Goal: Use online tool/utility: Utilize a website feature to perform a specific function

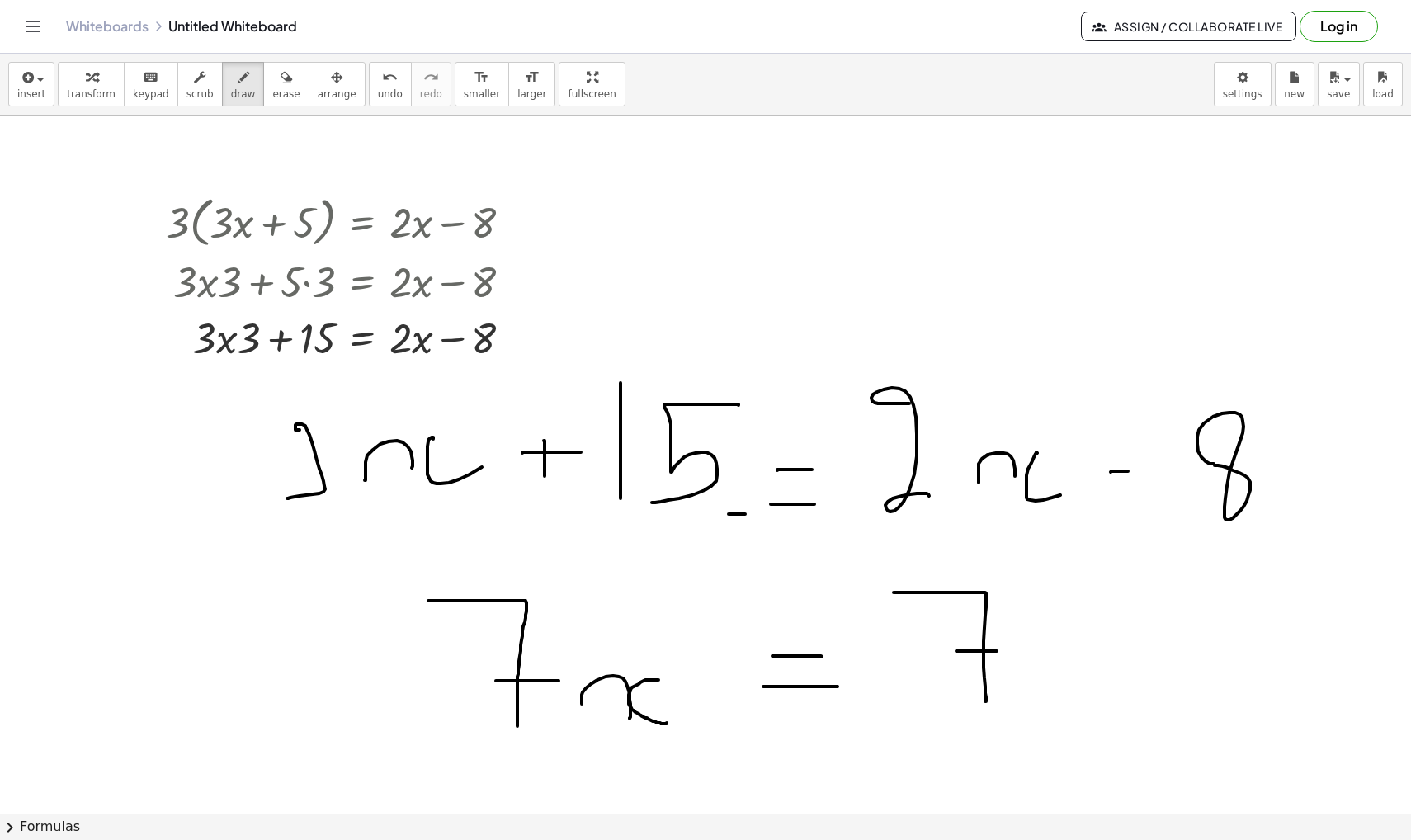
scroll to position [40786, 0]
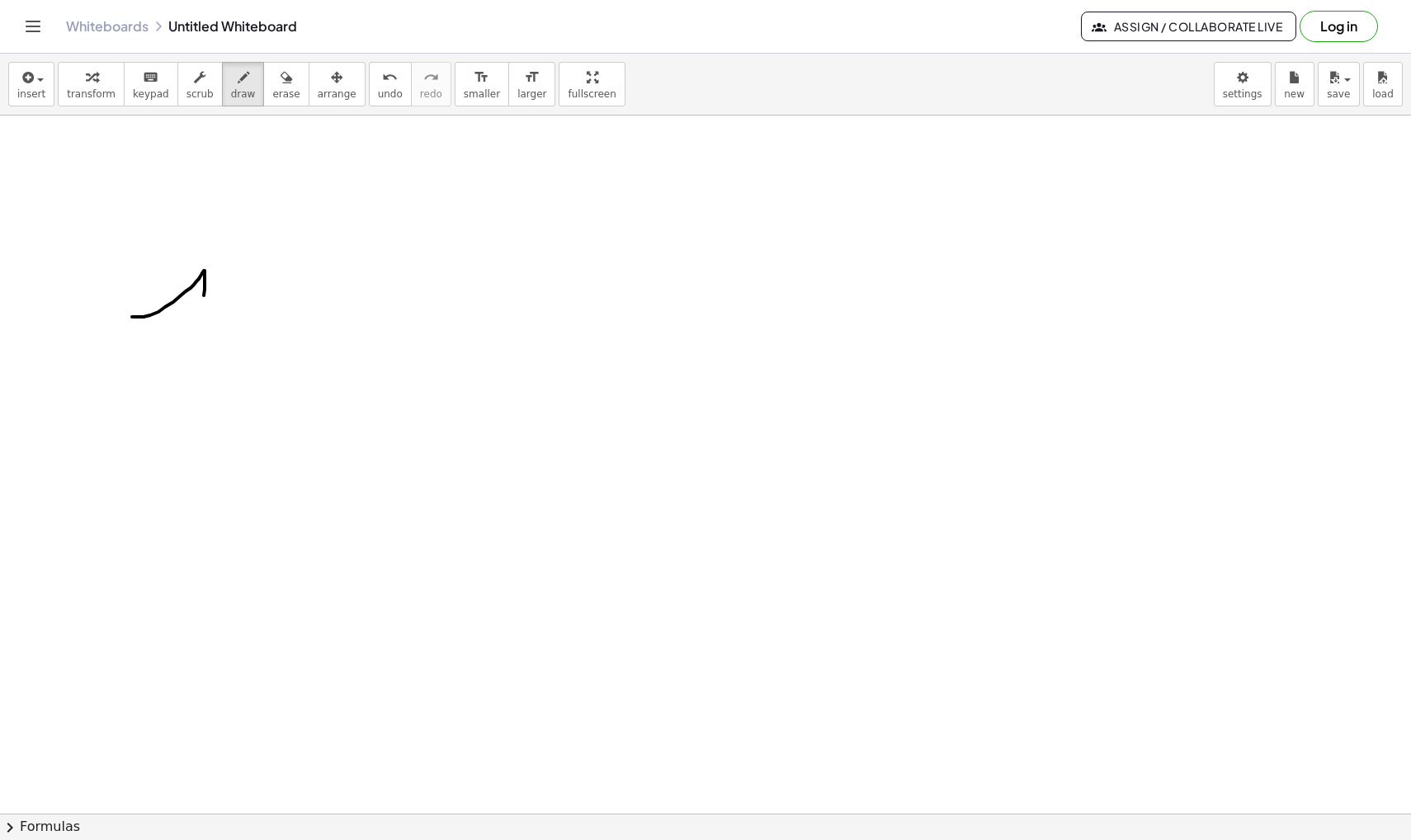
drag, startPoint x: 132, startPoint y: 317, endPoint x: 203, endPoint y: 346, distance: 76.7
drag, startPoint x: 244, startPoint y: 307, endPoint x: 250, endPoint y: 300, distance: 9.2
drag, startPoint x: 322, startPoint y: 292, endPoint x: 338, endPoint y: 285, distance: 17.5
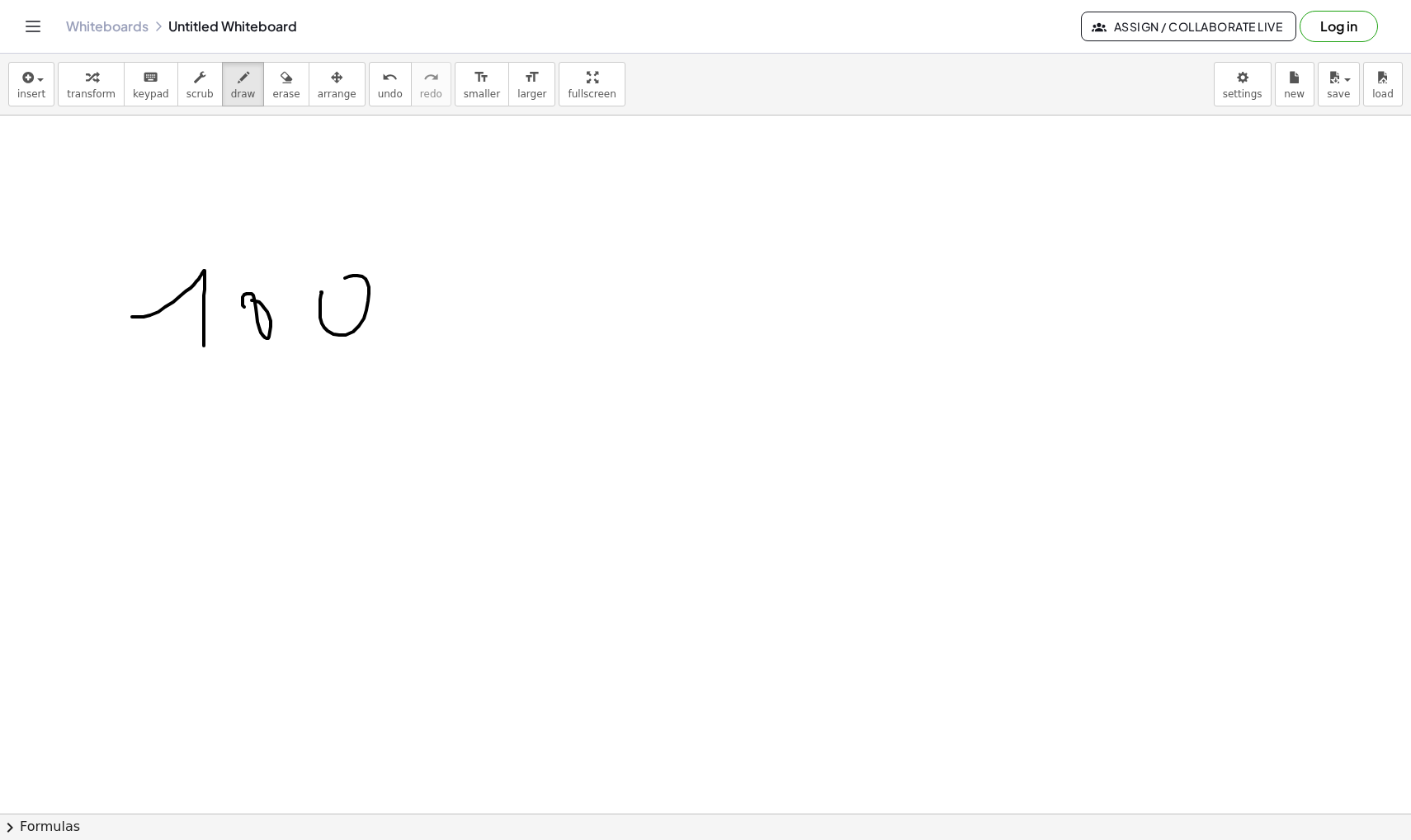
drag, startPoint x: 404, startPoint y: 310, endPoint x: 467, endPoint y: 323, distance: 64.3
click at [38, 89] on span "insert" at bounding box center [31, 94] width 28 height 12
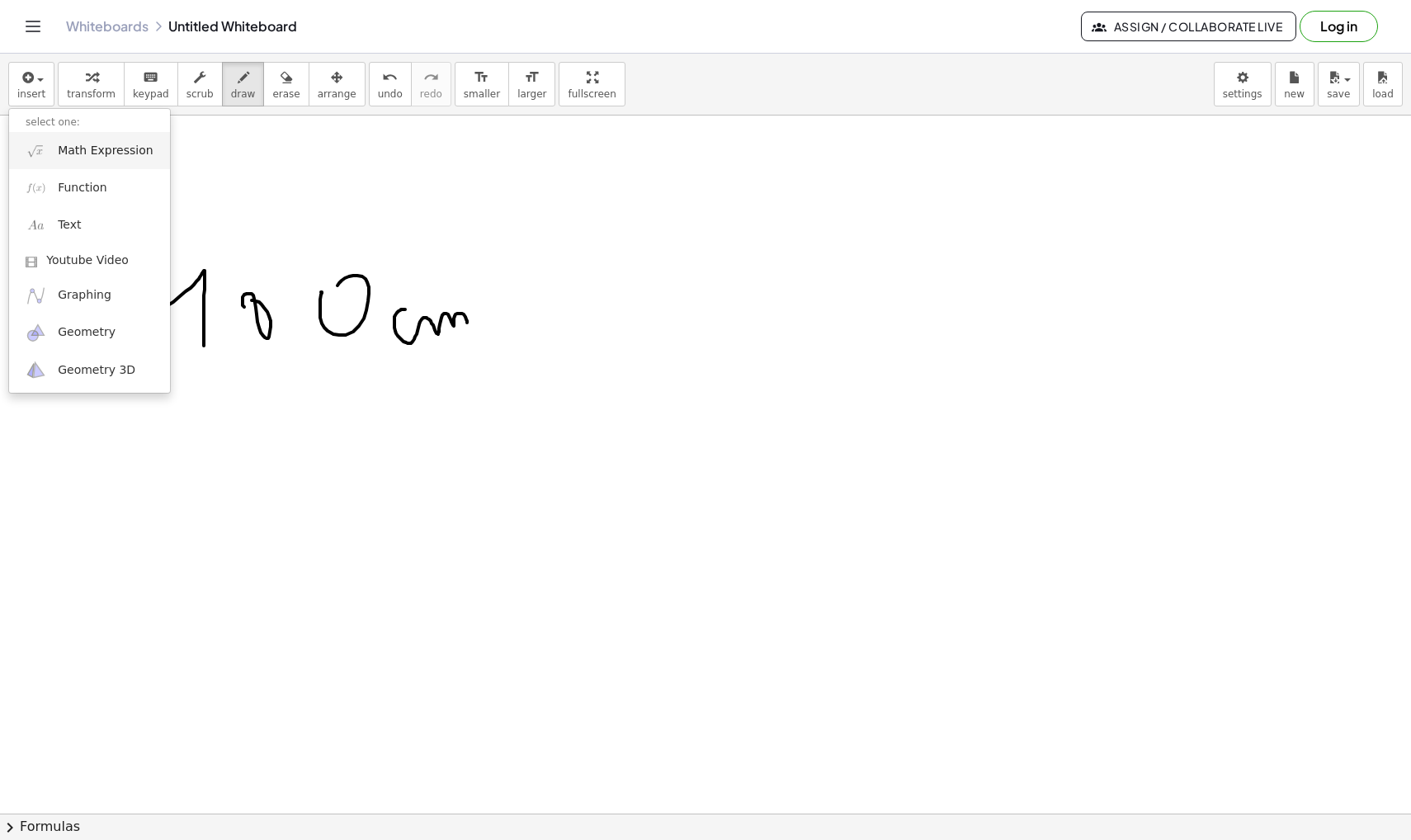
click at [59, 149] on span "Math Expression" at bounding box center [105, 151] width 94 height 16
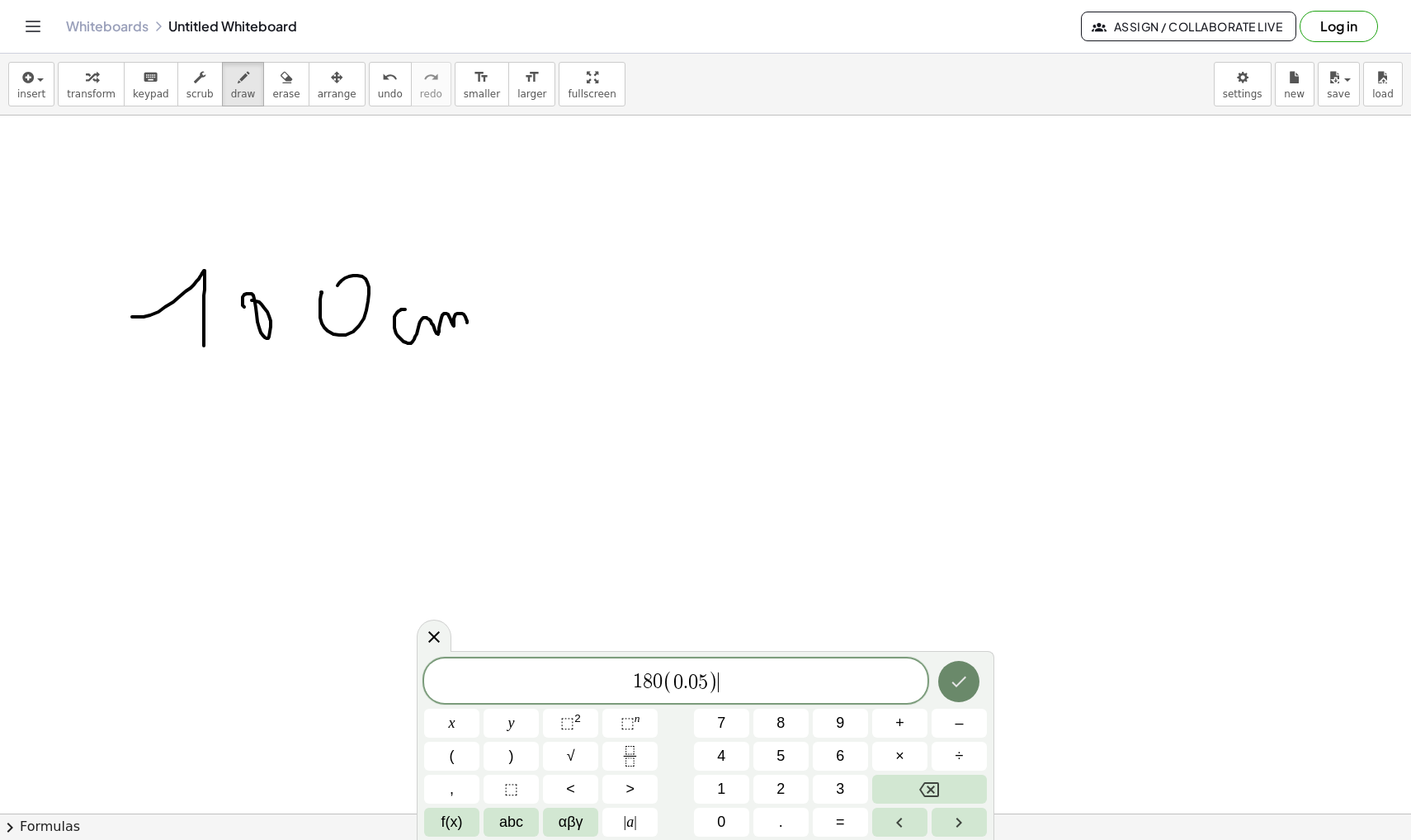
click at [965, 687] on icon "Done" at bounding box center [958, 681] width 20 height 20
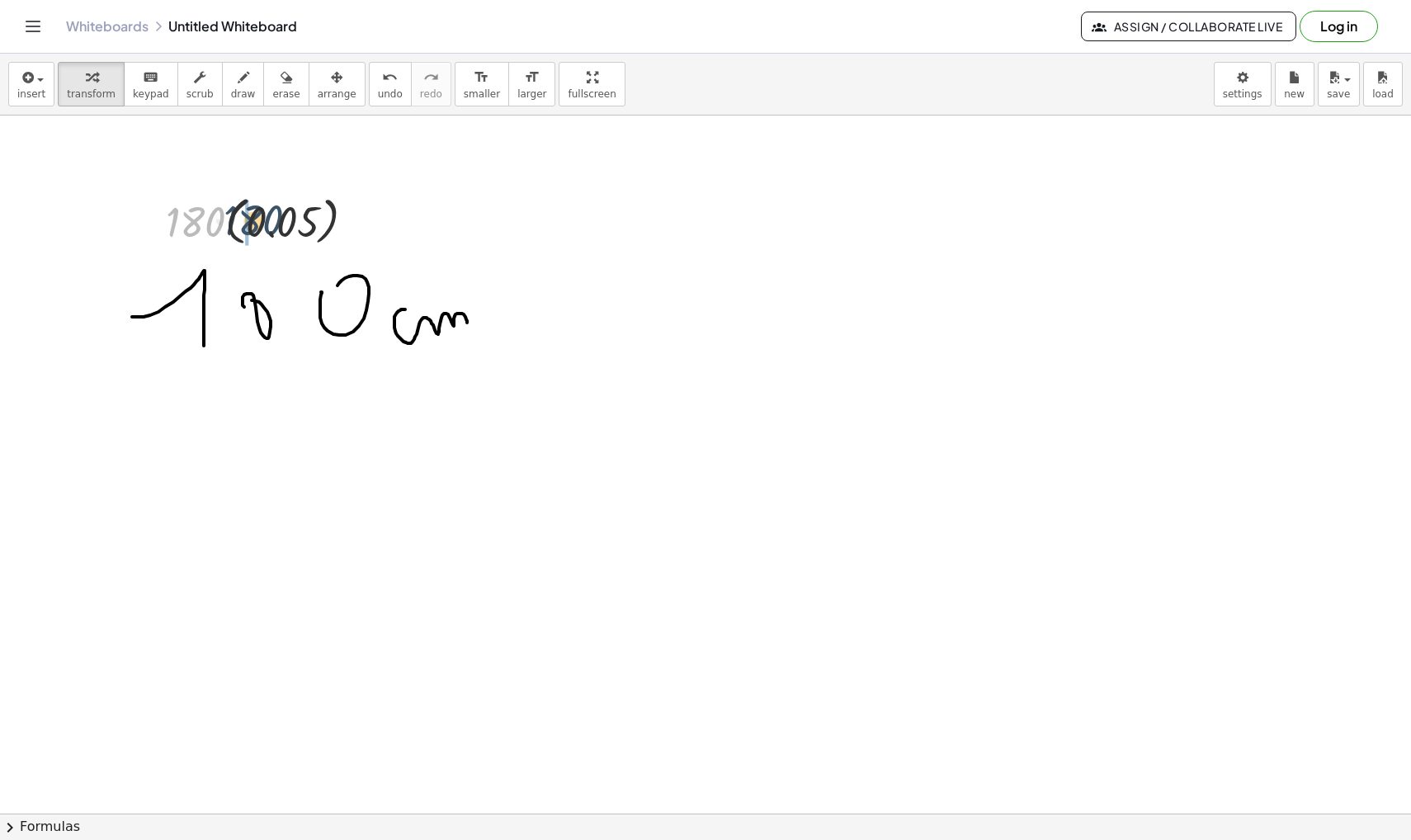
drag, startPoint x: 214, startPoint y: 215, endPoint x: 290, endPoint y: 220, distance: 76.2
click at [290, 220] on div at bounding box center [267, 220] width 220 height 60
click at [245, 282] on div at bounding box center [267, 278] width 220 height 56
click at [231, 90] on span "draw" at bounding box center [243, 94] width 25 height 12
drag, startPoint x: 494, startPoint y: 303, endPoint x: 494, endPoint y: 323, distance: 20.0
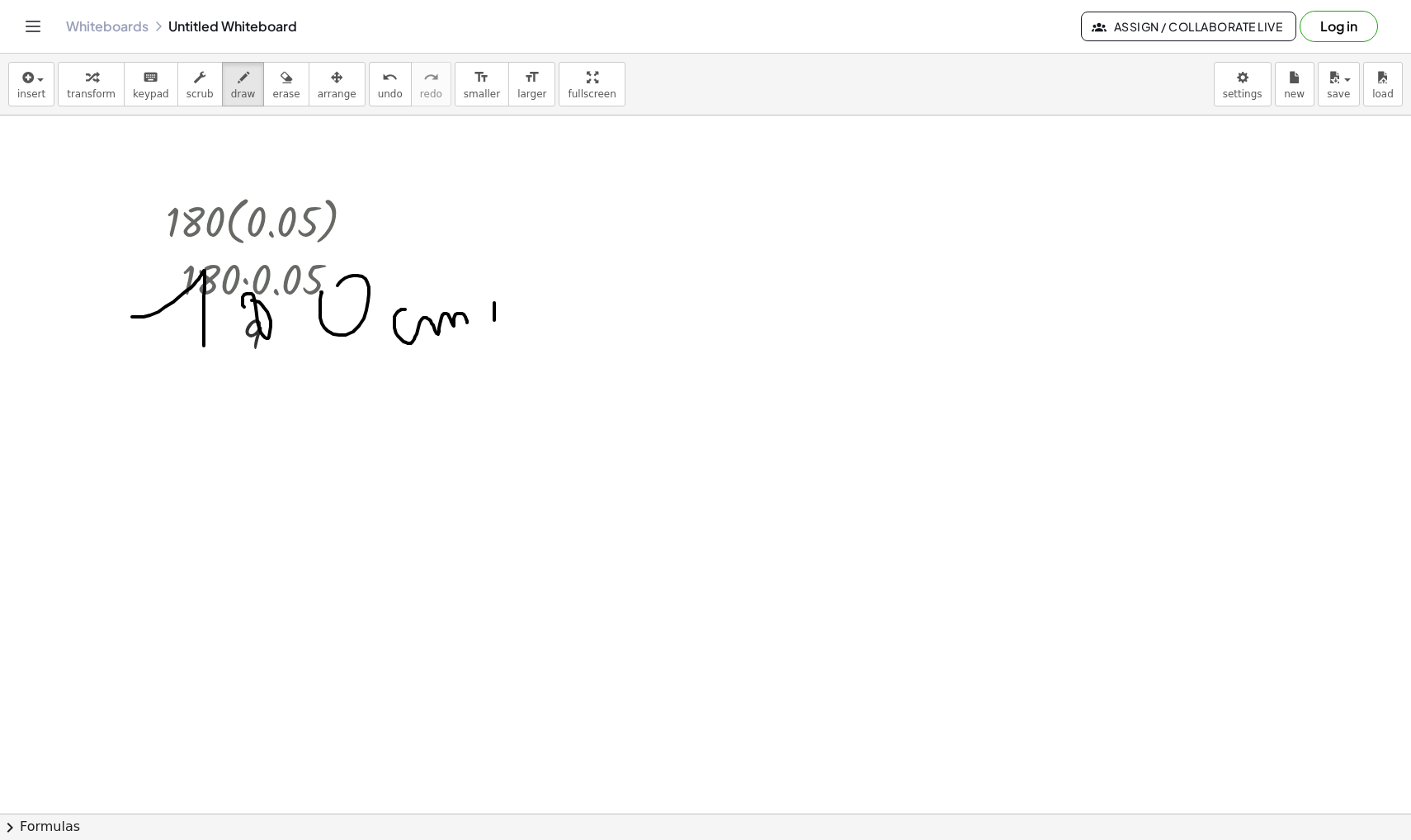
drag, startPoint x: 483, startPoint y: 311, endPoint x: 501, endPoint y: 311, distance: 18.0
drag, startPoint x: 551, startPoint y: 290, endPoint x: 547, endPoint y: 321, distance: 31.3
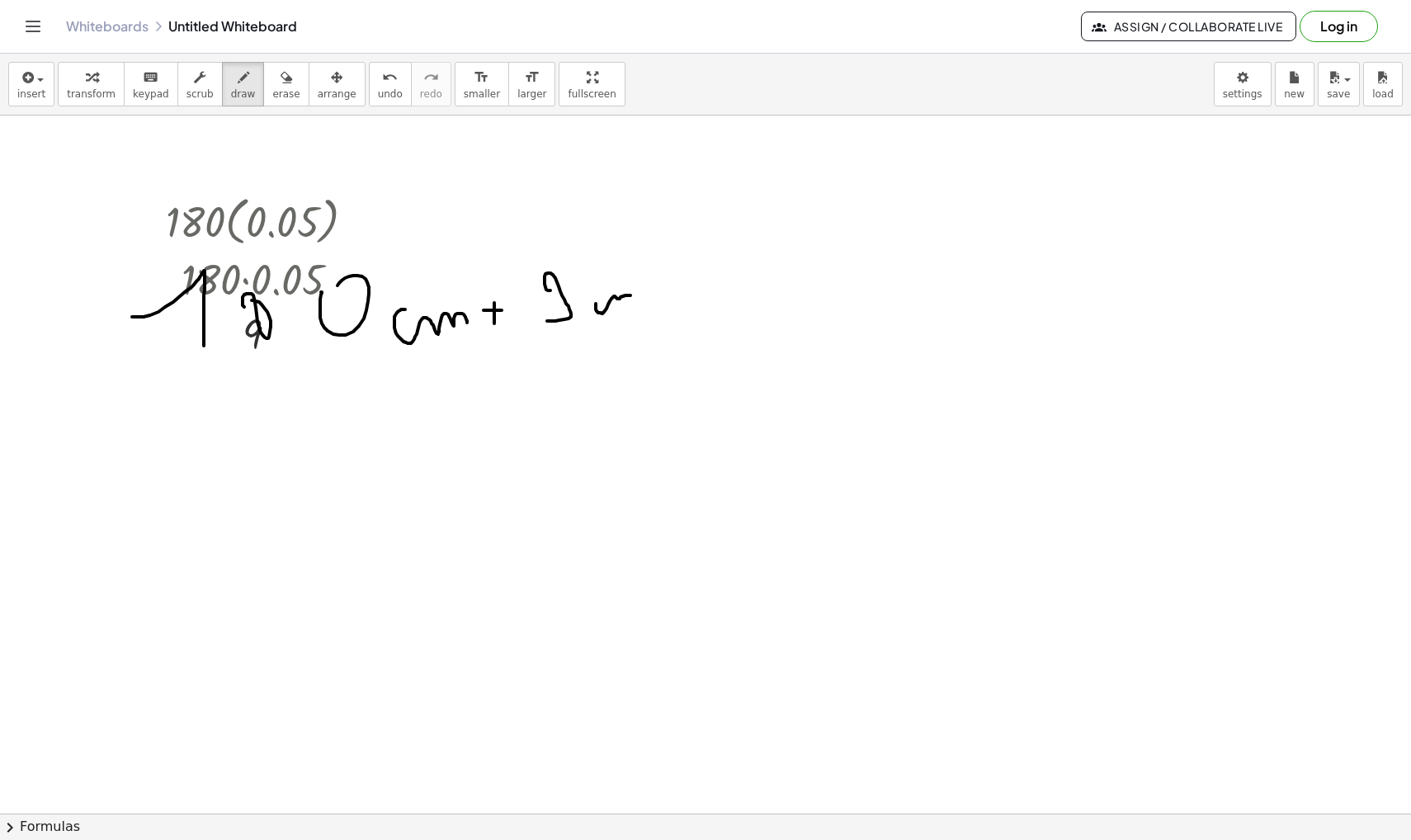
drag, startPoint x: 596, startPoint y: 304, endPoint x: 660, endPoint y: 303, distance: 64.0
drag, startPoint x: 725, startPoint y: 300, endPoint x: 725, endPoint y: 311, distance: 11.0
drag, startPoint x: 716, startPoint y: 307, endPoint x: 727, endPoint y: 307, distance: 11.0
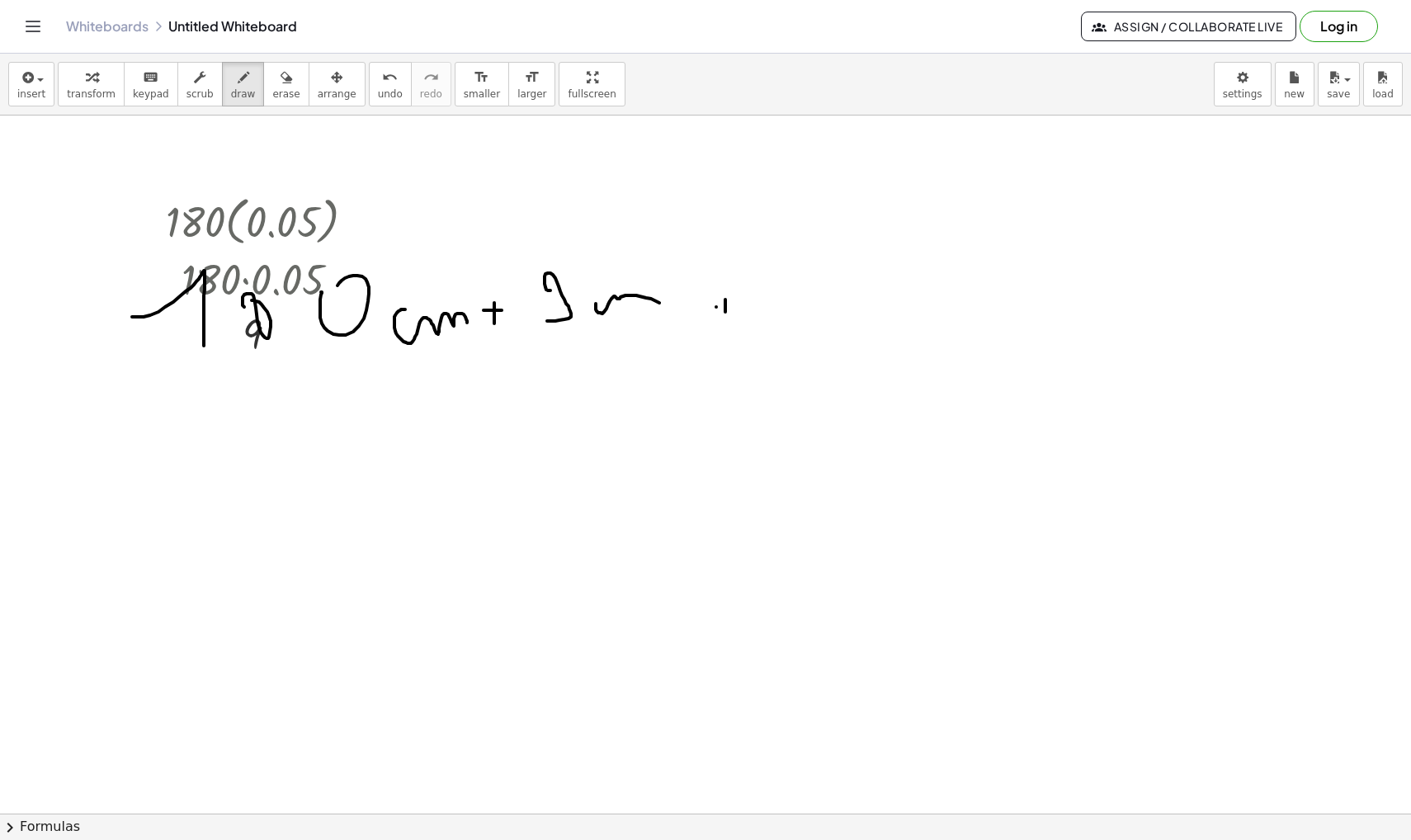
drag, startPoint x: 779, startPoint y: 288, endPoint x: 804, endPoint y: 328, distance: 47.2
drag, startPoint x: 841, startPoint y: 306, endPoint x: 903, endPoint y: 302, distance: 62.1
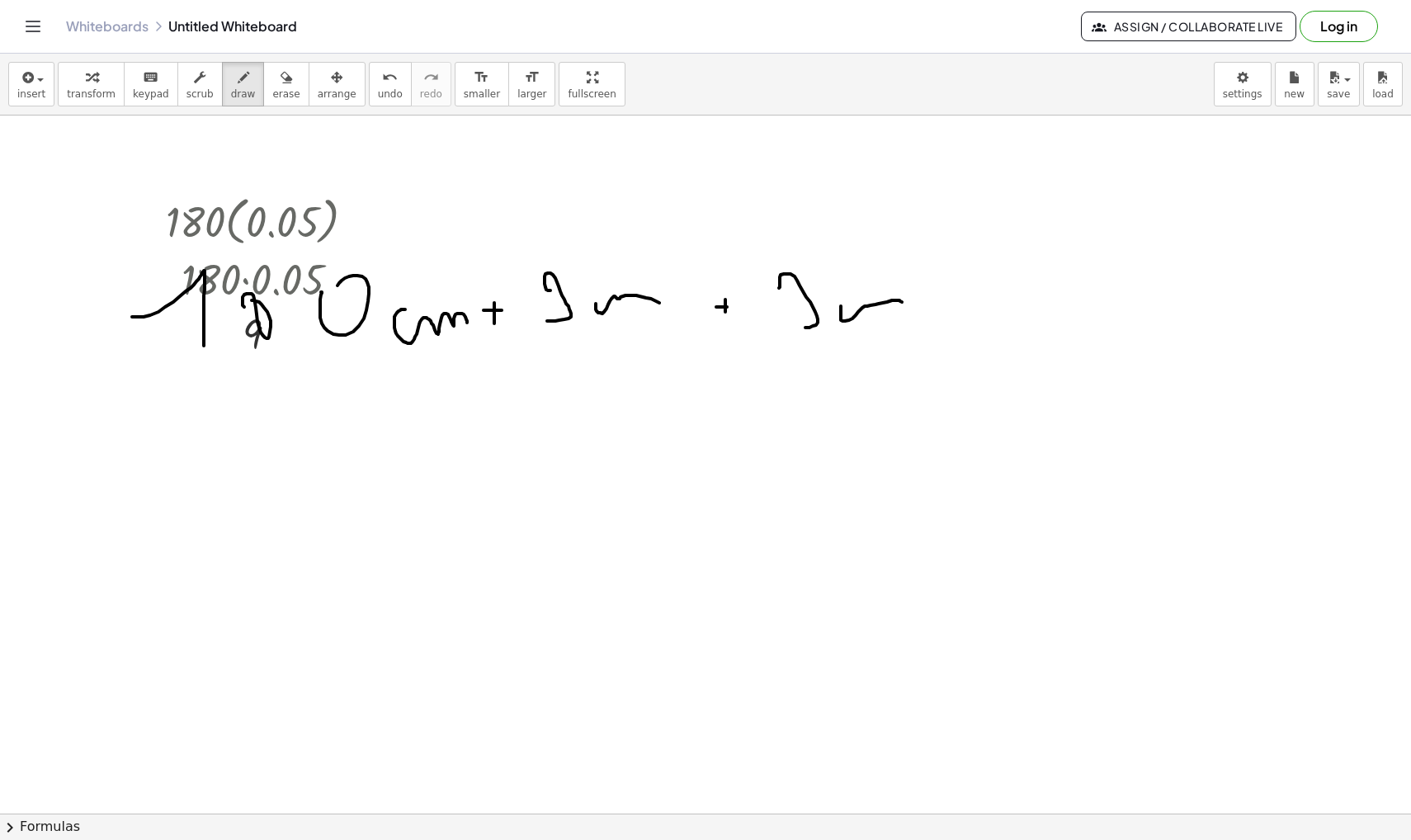
drag, startPoint x: 945, startPoint y: 304, endPoint x: 958, endPoint y: 304, distance: 13.0
drag, startPoint x: 989, startPoint y: 283, endPoint x: 996, endPoint y: 320, distance: 37.7
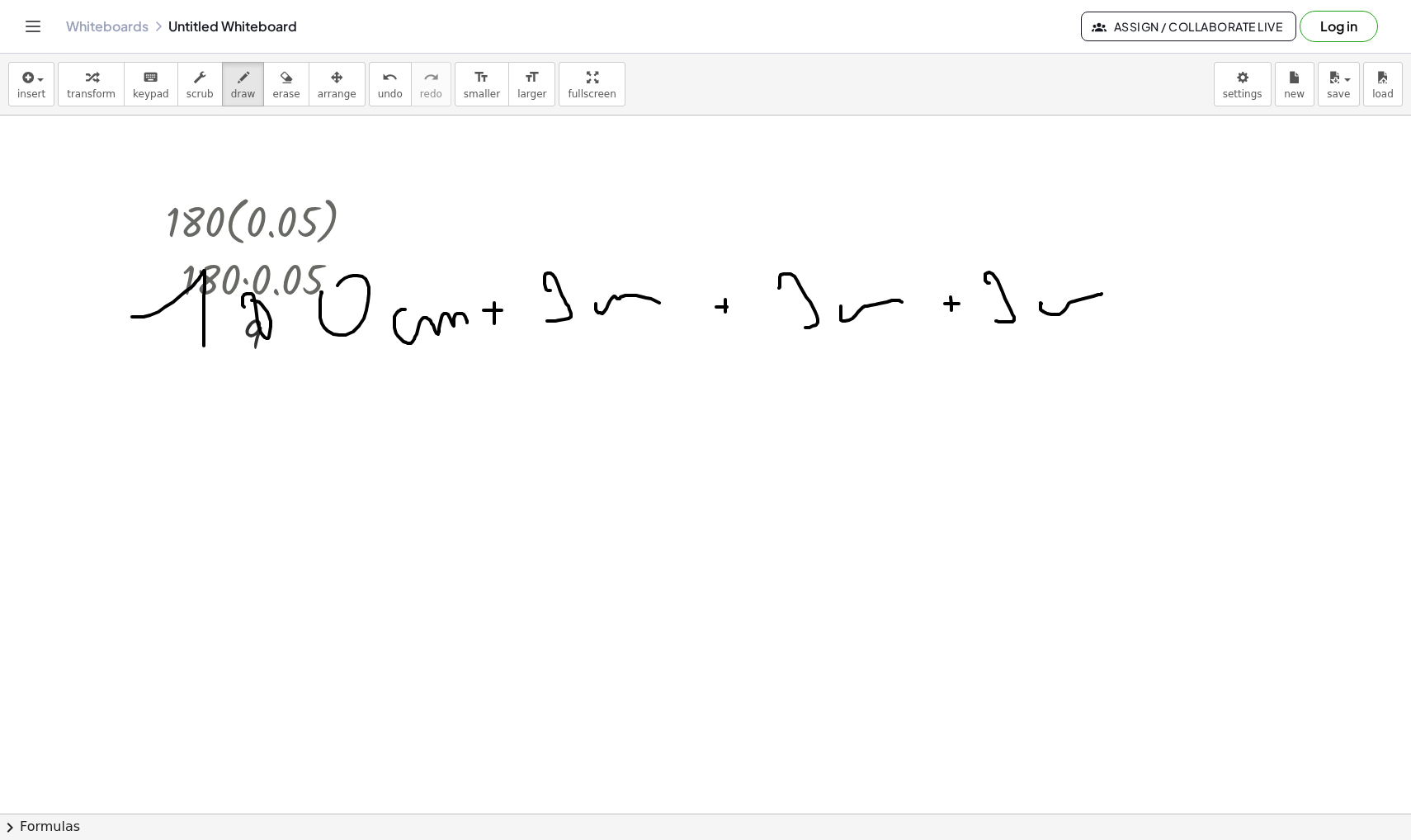
drag, startPoint x: 1041, startPoint y: 304, endPoint x: 1113, endPoint y: 304, distance: 72.0
drag, startPoint x: 179, startPoint y: 344, endPoint x: 466, endPoint y: 351, distance: 287.1
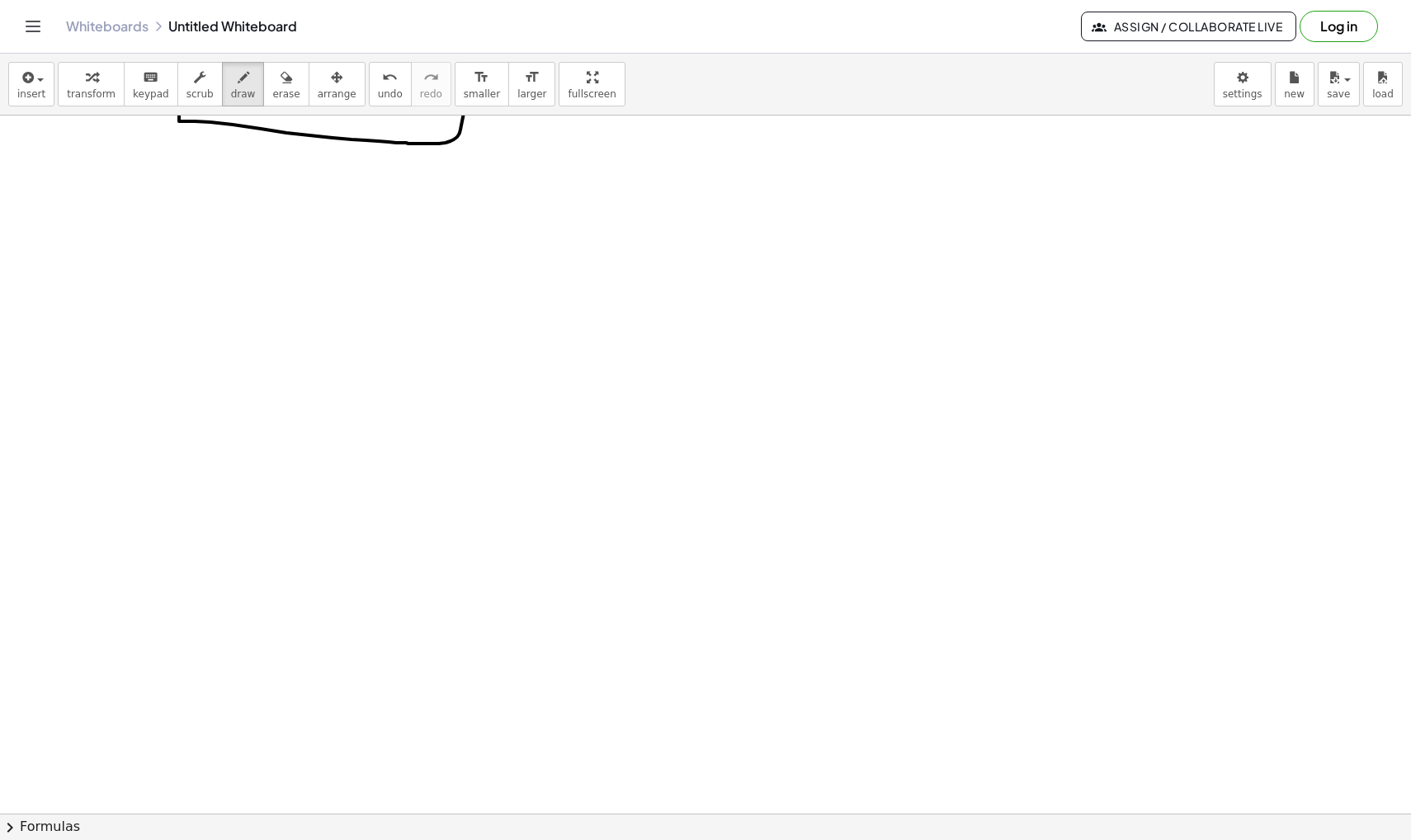
scroll to position [41031, 0]
click at [235, 91] on span "draw" at bounding box center [243, 94] width 25 height 12
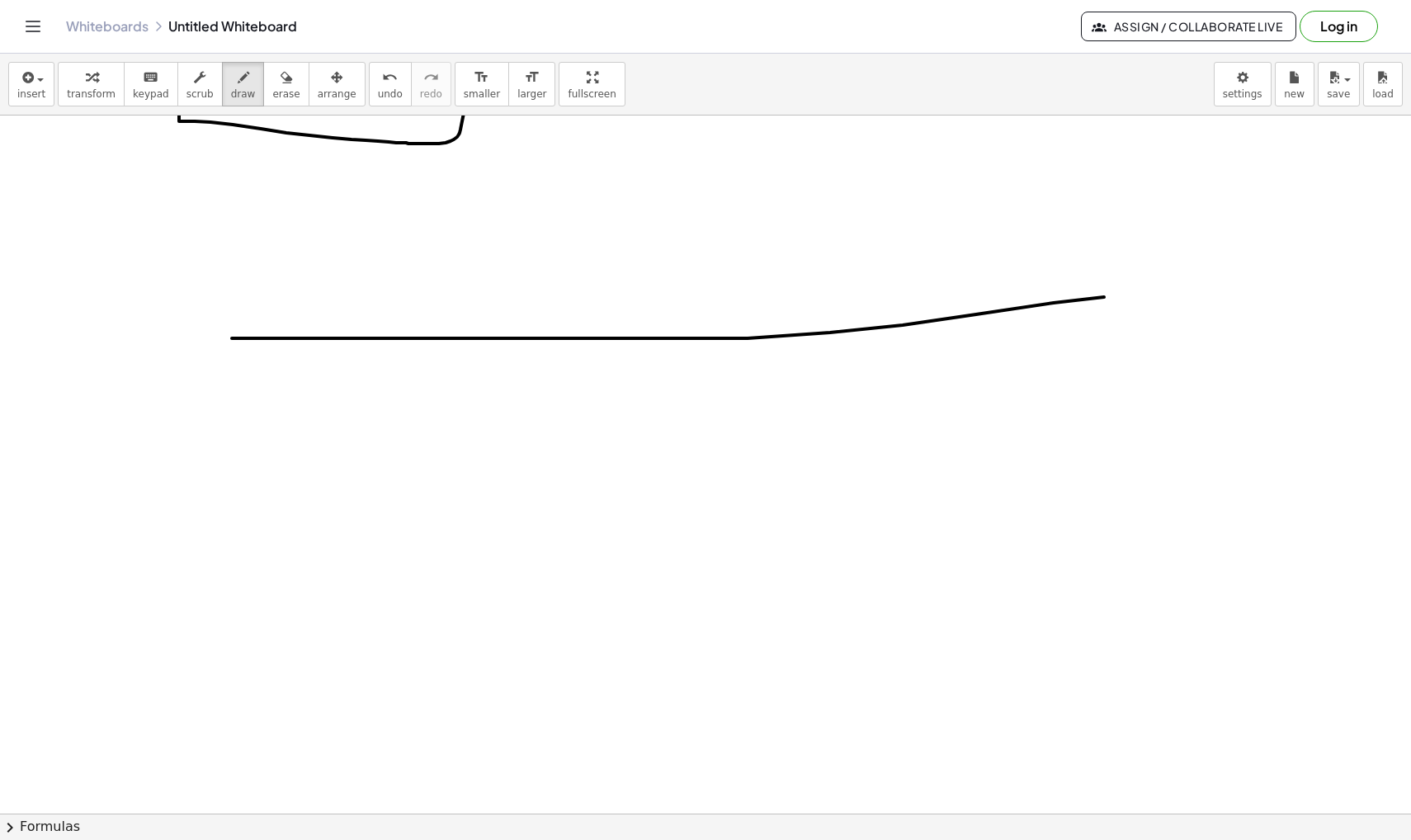
drag, startPoint x: 231, startPoint y: 338, endPoint x: 1204, endPoint y: 293, distance: 974.0
drag, startPoint x: 368, startPoint y: 237, endPoint x: 367, endPoint y: 453, distance: 216.0
drag, startPoint x: 284, startPoint y: 299, endPoint x: 299, endPoint y: 306, distance: 16.6
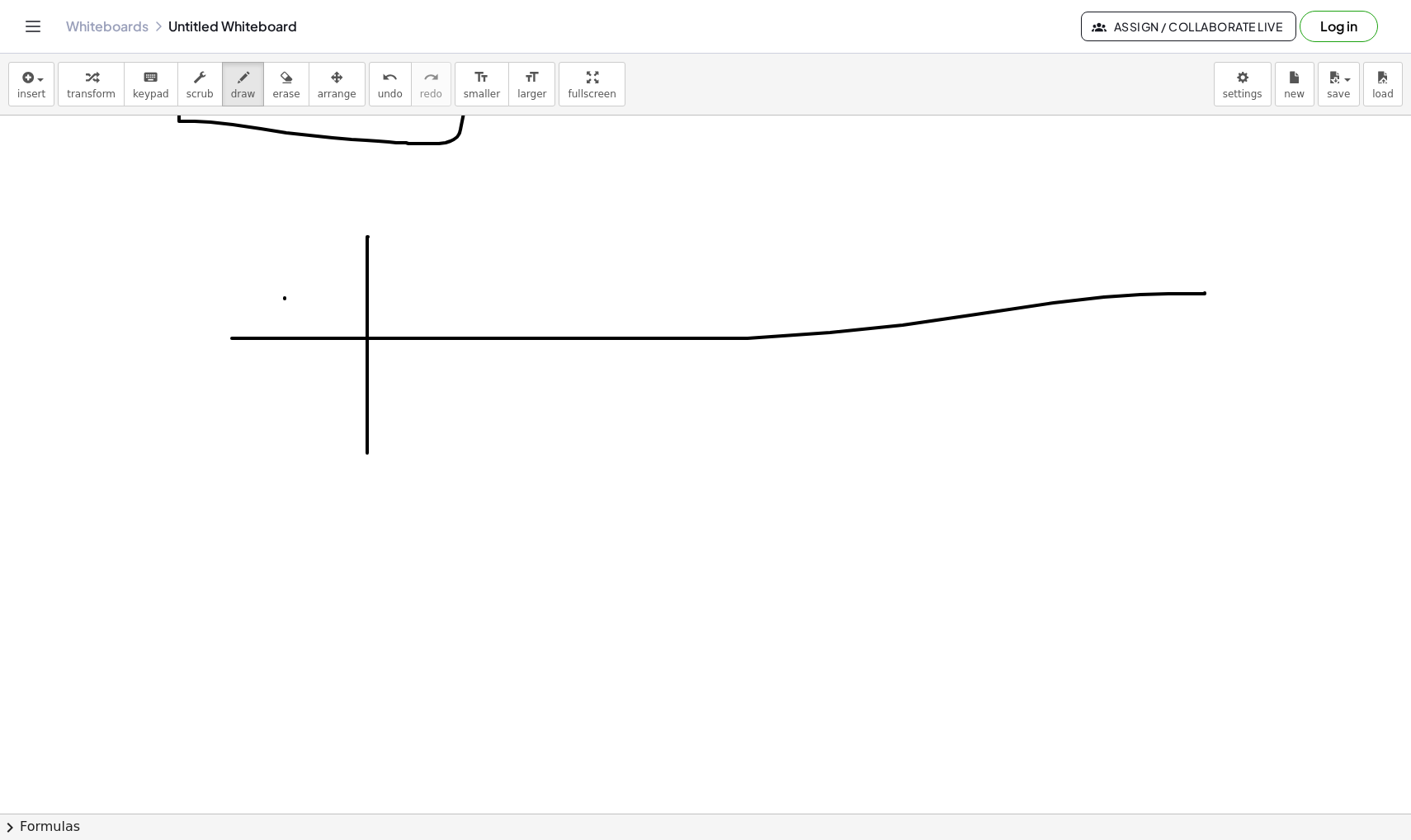
drag, startPoint x: 306, startPoint y: 292, endPoint x: 315, endPoint y: 314, distance: 23.8
drag, startPoint x: 269, startPoint y: 385, endPoint x: 307, endPoint y: 401, distance: 41.2
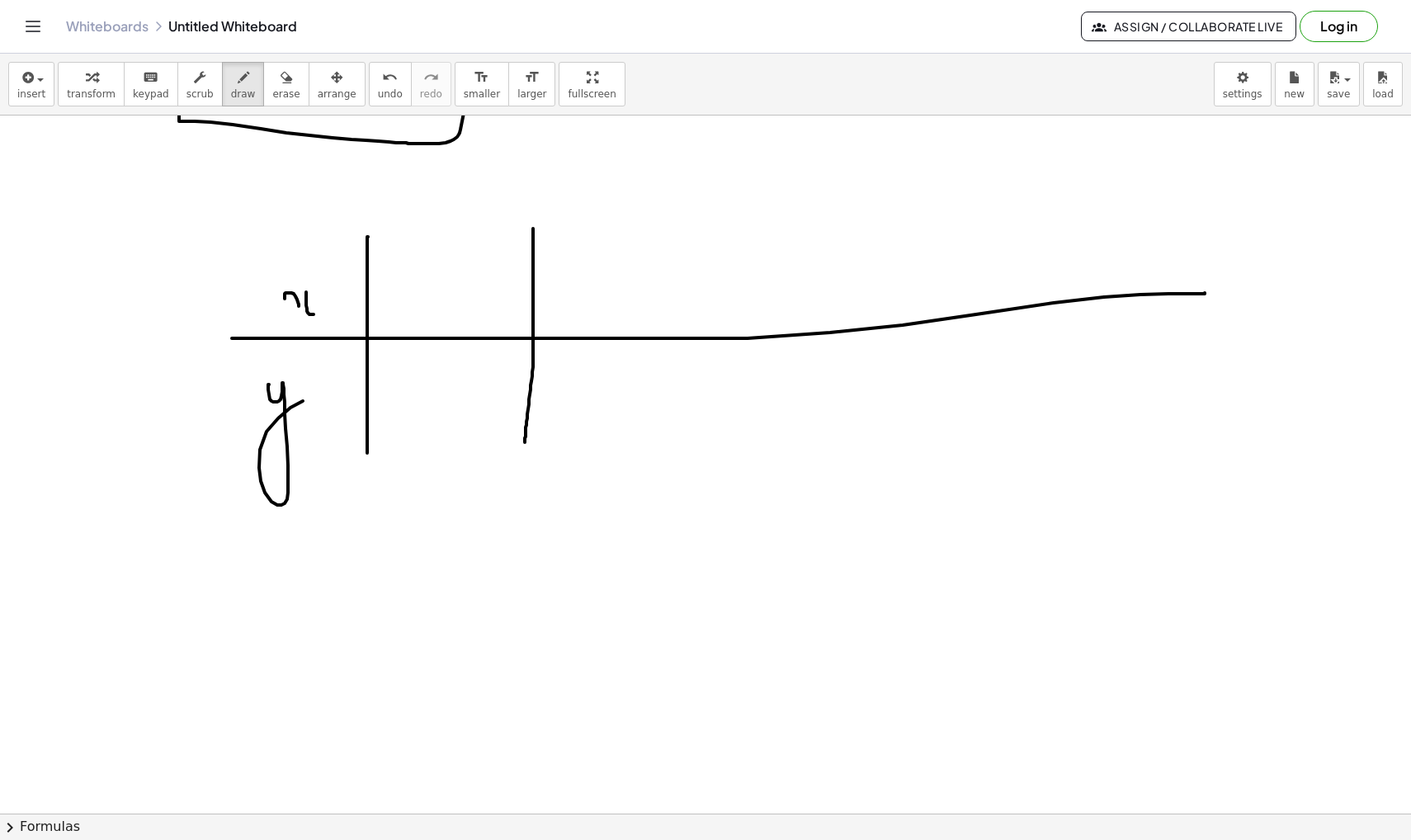
drag, startPoint x: 533, startPoint y: 230, endPoint x: 525, endPoint y: 443, distance: 213.2
drag, startPoint x: 675, startPoint y: 223, endPoint x: 662, endPoint y: 433, distance: 210.4
drag, startPoint x: 808, startPoint y: 222, endPoint x: 806, endPoint y: 419, distance: 197.0
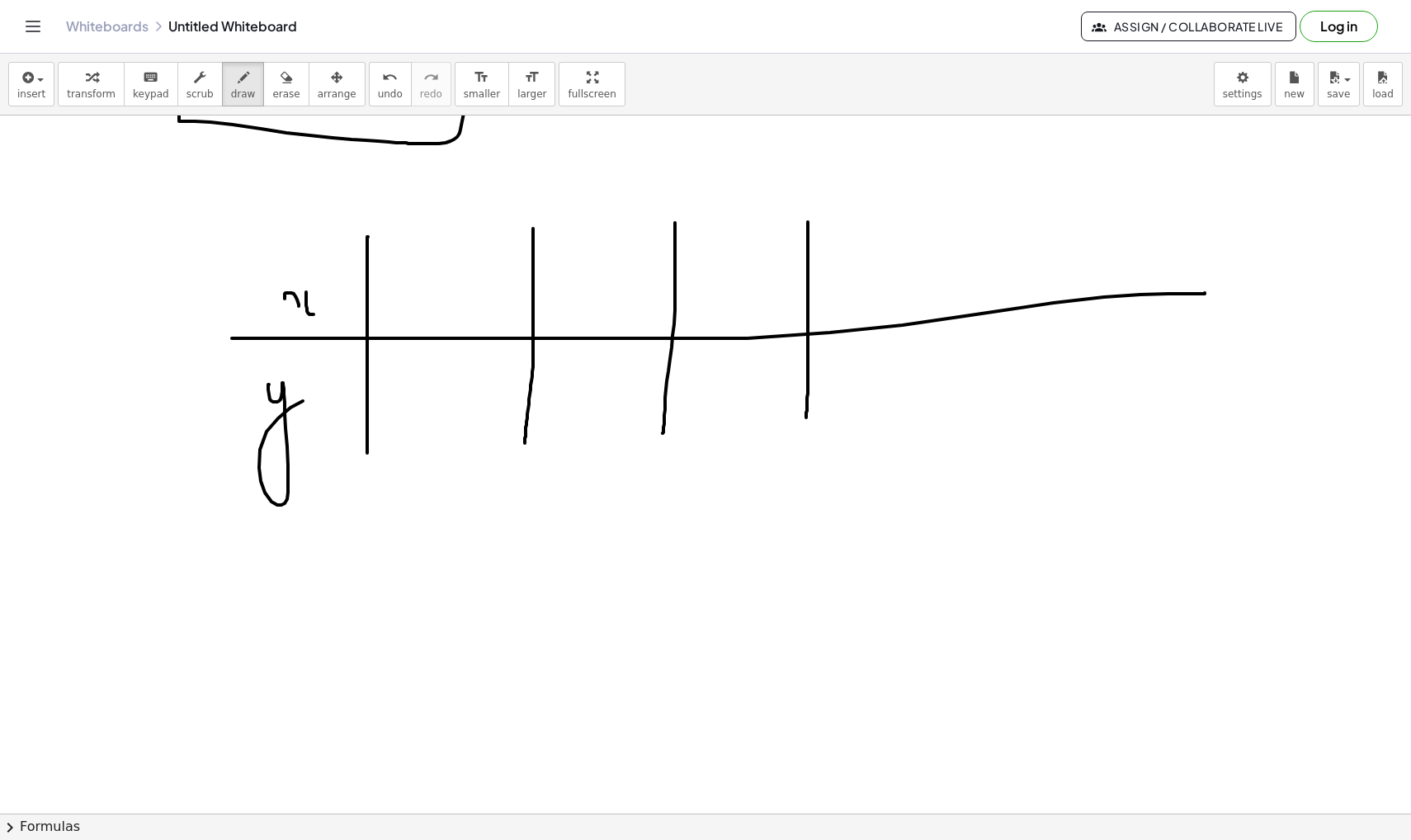
drag, startPoint x: 925, startPoint y: 236, endPoint x: 925, endPoint y: 419, distance: 183.0
drag, startPoint x: 1038, startPoint y: 237, endPoint x: 1037, endPoint y: 384, distance: 147.0
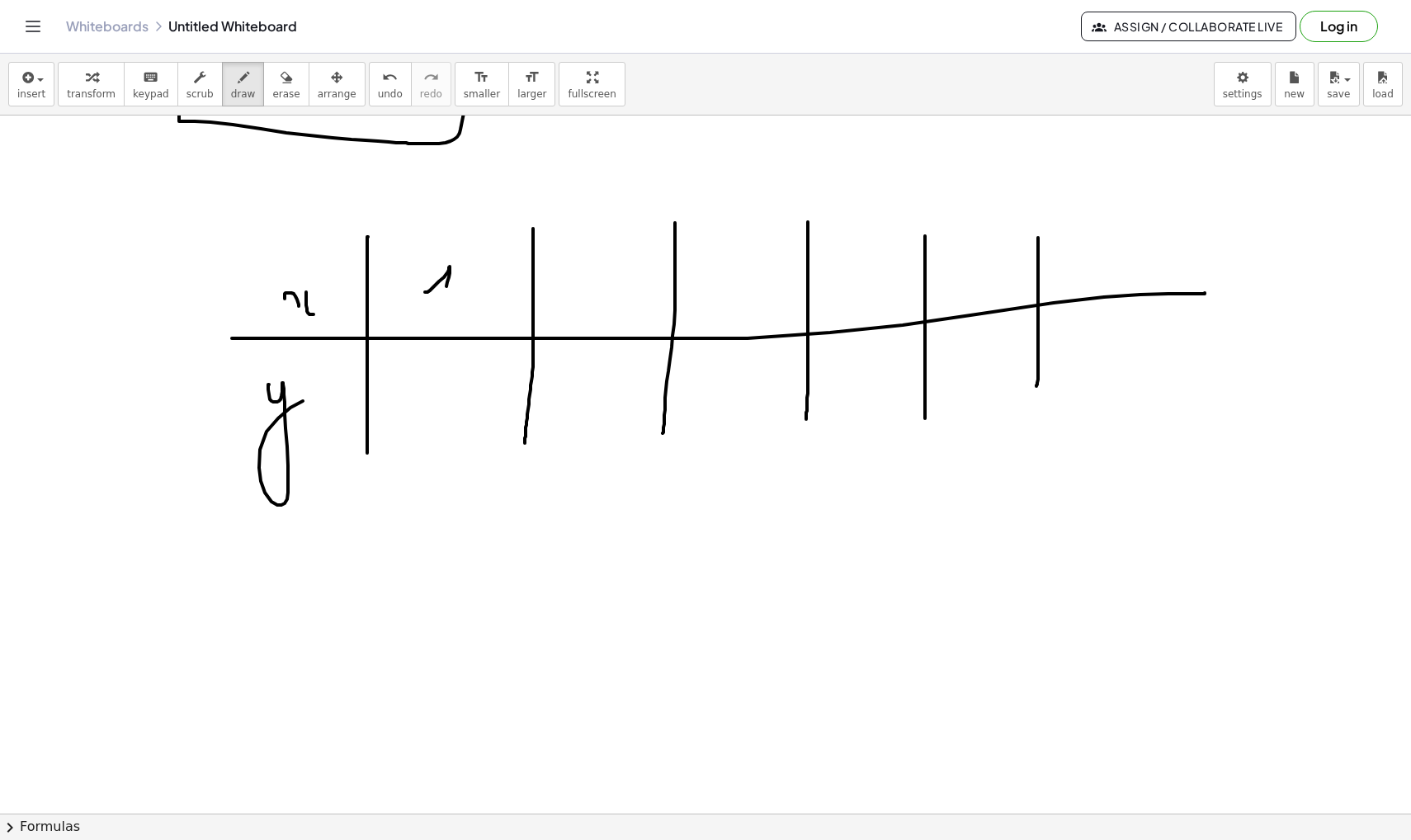
drag, startPoint x: 425, startPoint y: 292, endPoint x: 445, endPoint y: 300, distance: 21.5
drag, startPoint x: 585, startPoint y: 261, endPoint x: 600, endPoint y: 288, distance: 30.9
drag, startPoint x: 720, startPoint y: 244, endPoint x: 747, endPoint y: 277, distance: 42.6
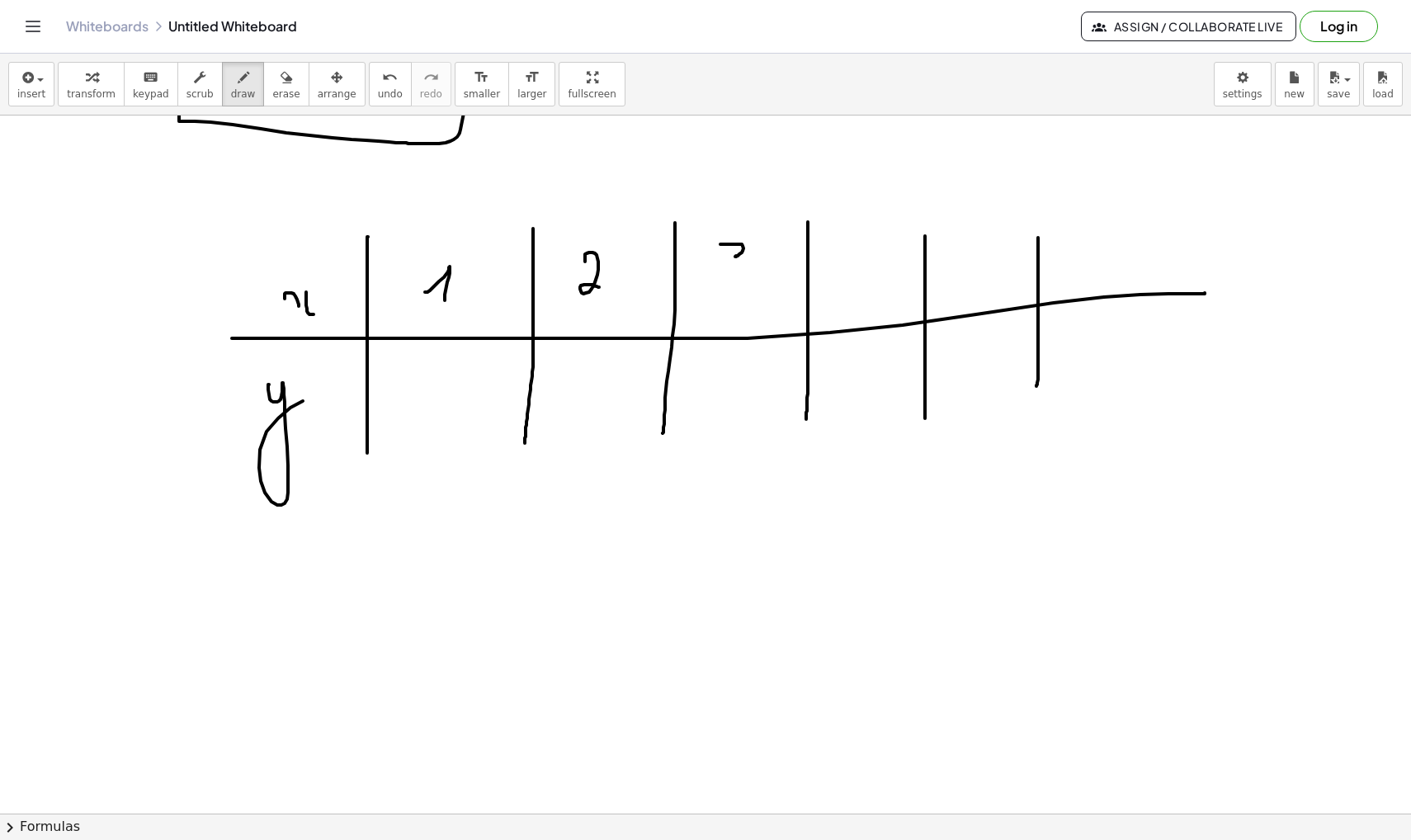
drag, startPoint x: 879, startPoint y: 254, endPoint x: 903, endPoint y: 281, distance: 36.1
drag, startPoint x: 903, startPoint y: 267, endPoint x: 903, endPoint y: 289, distance: 22.0
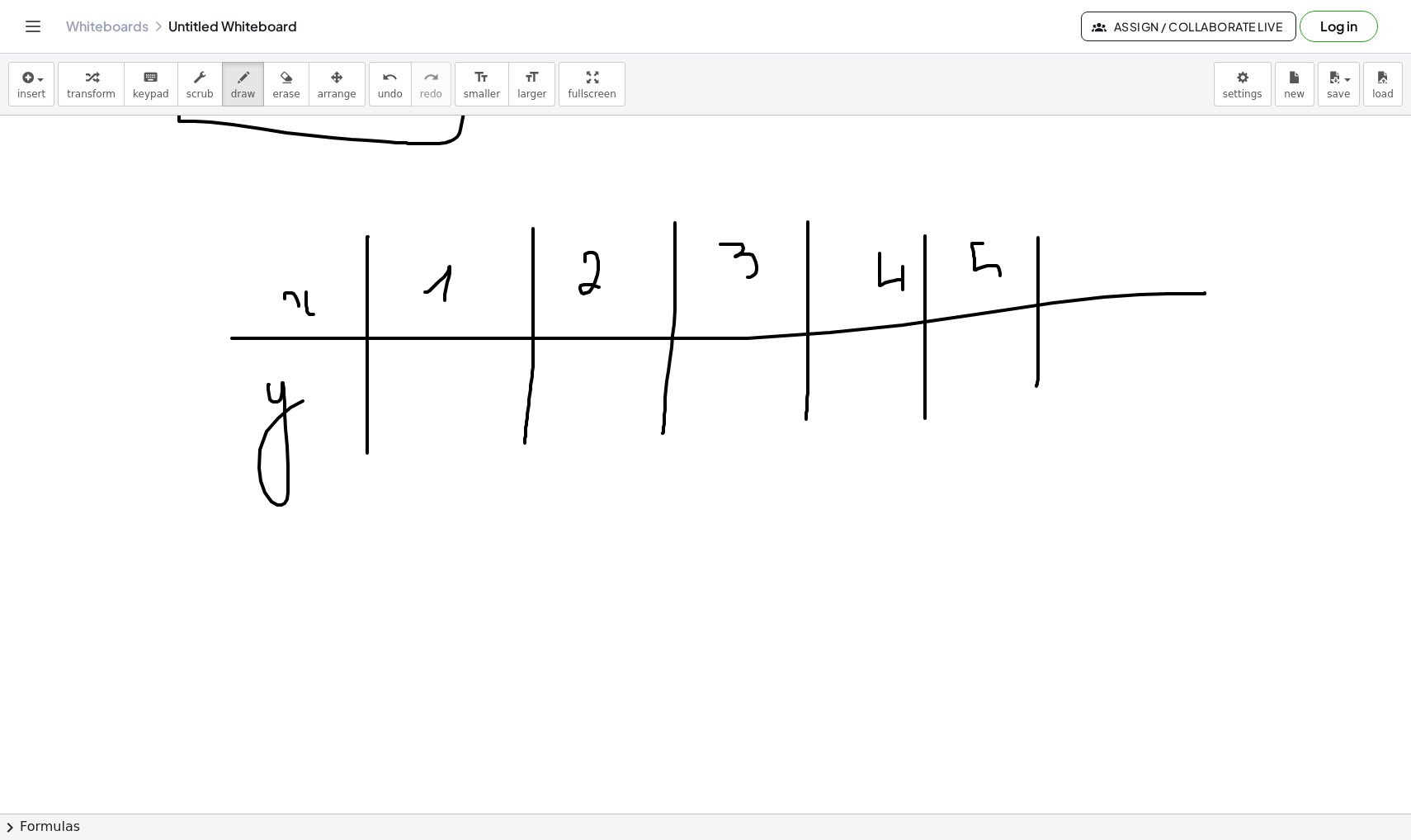
drag, startPoint x: 983, startPoint y: 243, endPoint x: 988, endPoint y: 284, distance: 41.3
drag, startPoint x: 1100, startPoint y: 242, endPoint x: 1098, endPoint y: 256, distance: 14.1
drag, startPoint x: 466, startPoint y: 377, endPoint x: 445, endPoint y: 432, distance: 58.9
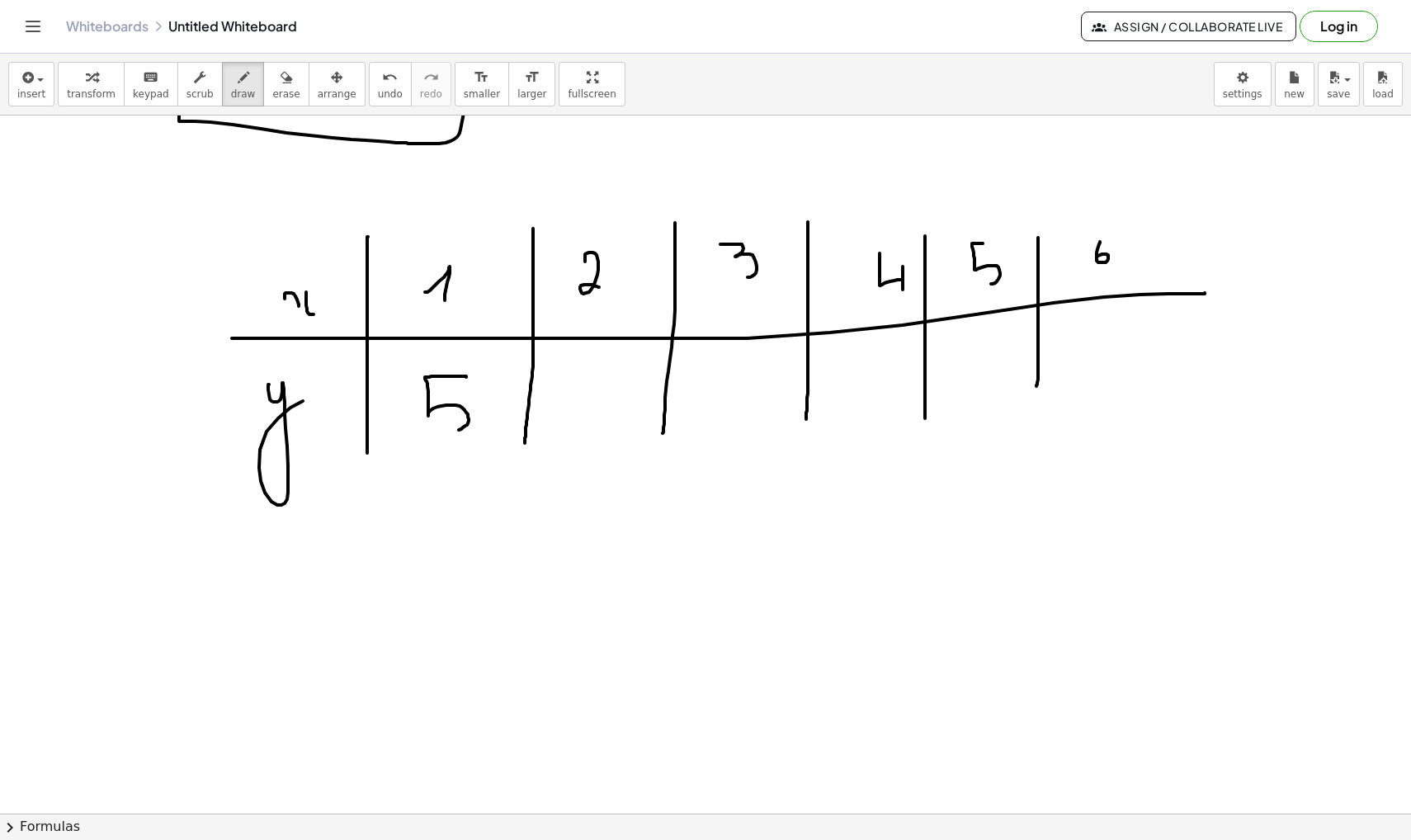
drag, startPoint x: 580, startPoint y: 379, endPoint x: 553, endPoint y: 421, distance: 49.9
drag, startPoint x: 688, startPoint y: 371, endPoint x: 712, endPoint y: 422, distance: 56.4
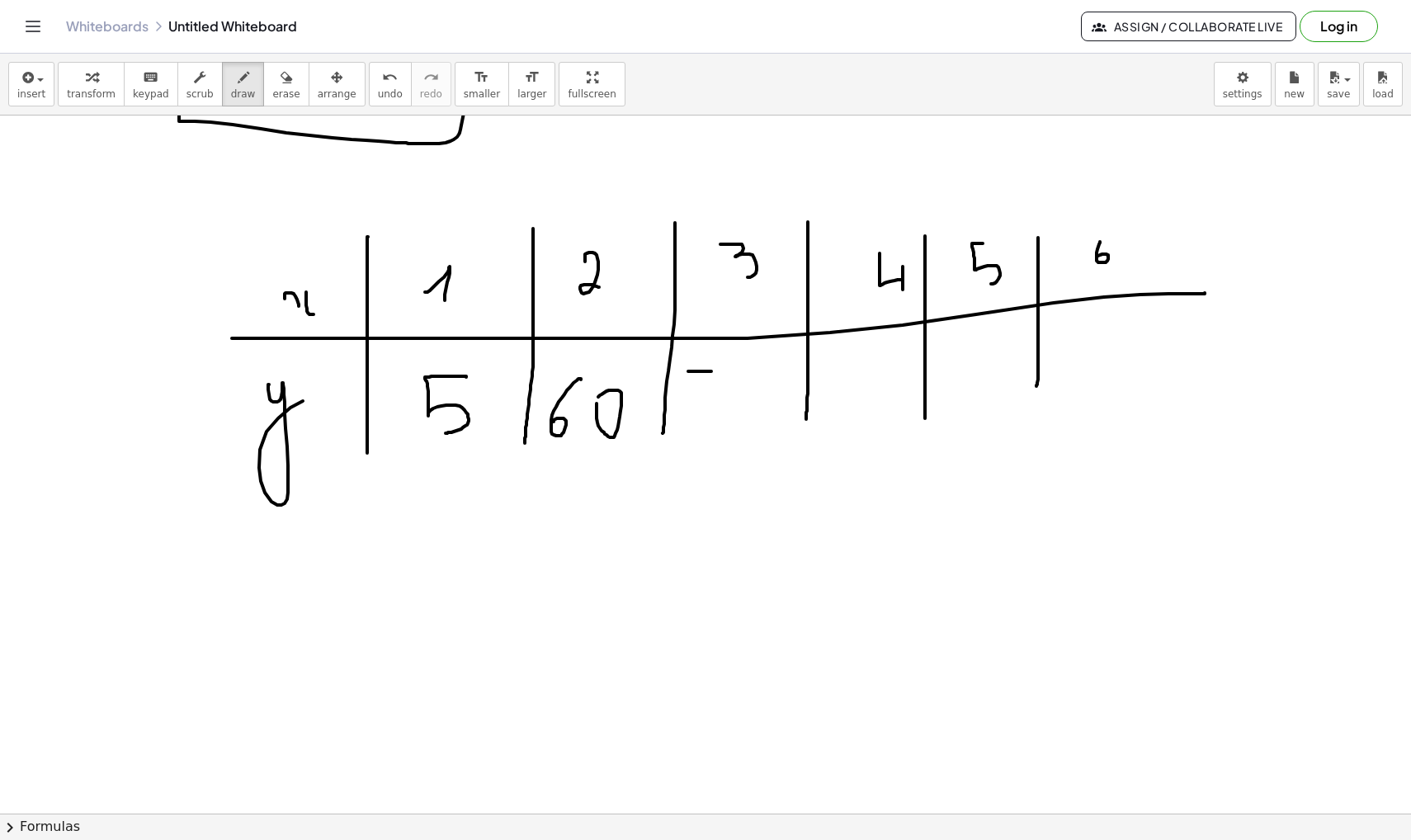
drag, startPoint x: 708, startPoint y: 406, endPoint x: 717, endPoint y: 406, distance: 9.0
drag, startPoint x: 735, startPoint y: 383, endPoint x: 752, endPoint y: 418, distance: 38.9
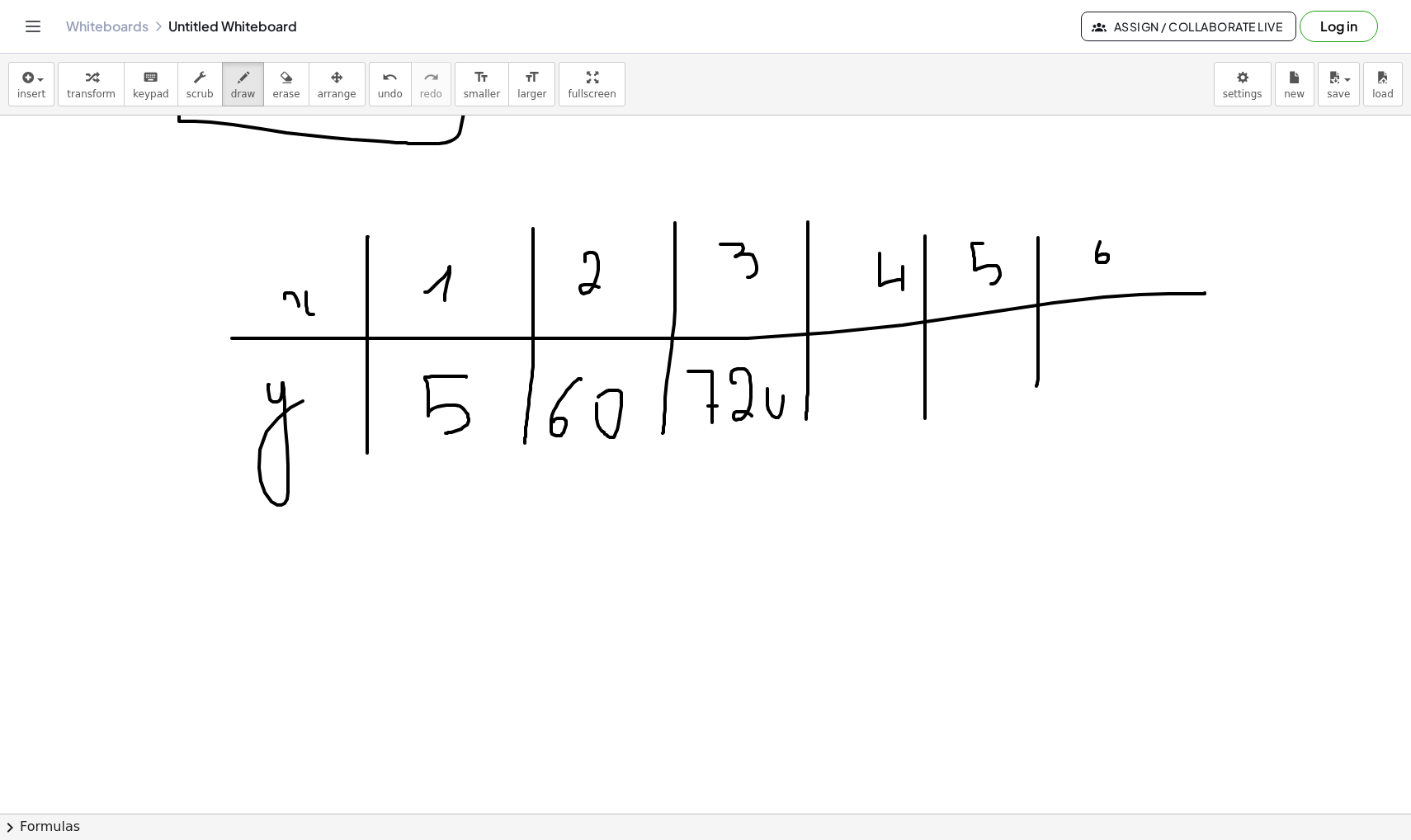
drag, startPoint x: 768, startPoint y: 389, endPoint x: 760, endPoint y: 374, distance: 17.0
drag, startPoint x: 822, startPoint y: 381, endPoint x: 825, endPoint y: 391, distance: 10.4
drag, startPoint x: 856, startPoint y: 375, endPoint x: 858, endPoint y: 405, distance: 30.1
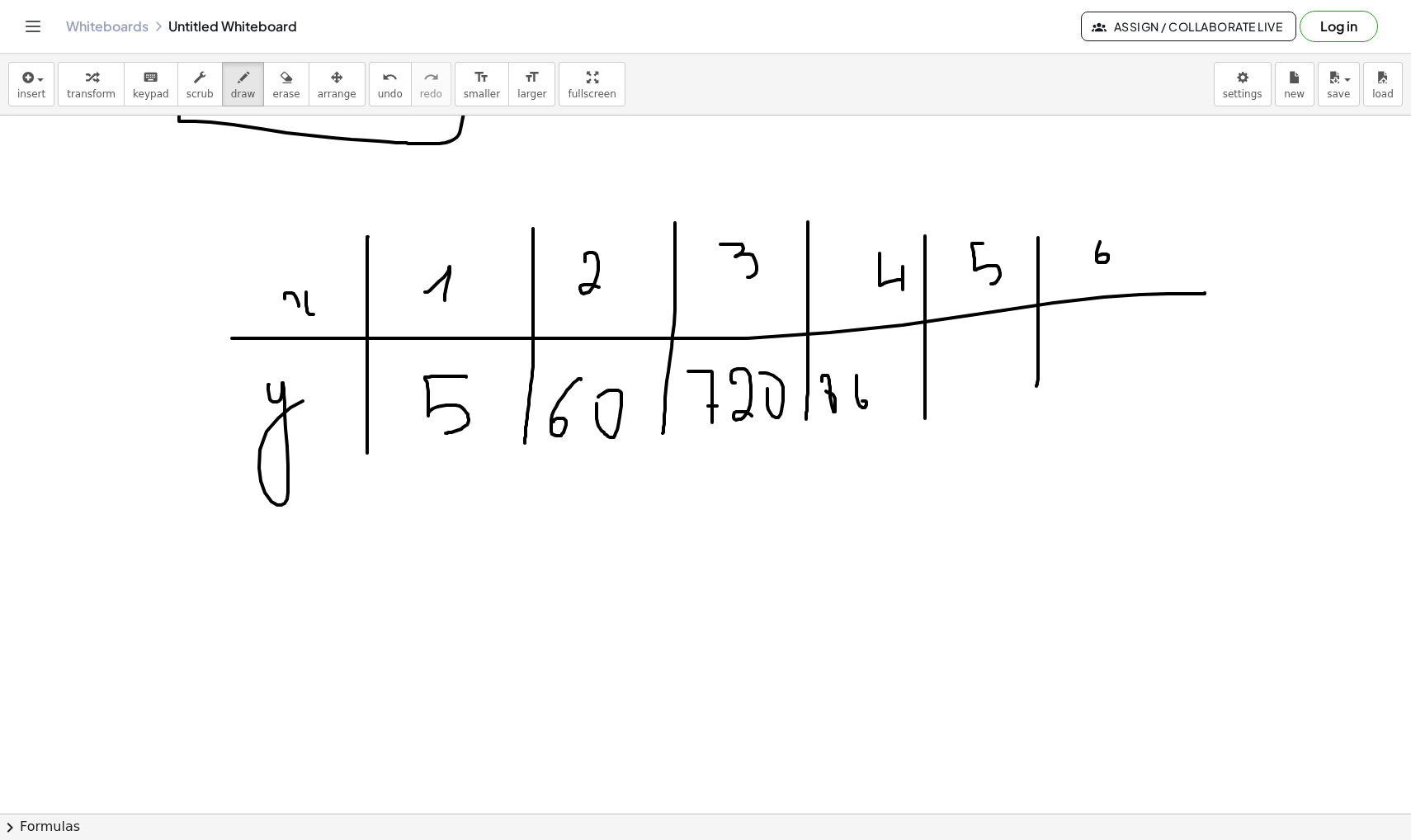
drag, startPoint x: 871, startPoint y: 378, endPoint x: 883, endPoint y: 405, distance: 29.5
click at [272, 83] on div "button" at bounding box center [286, 77] width 27 height 20
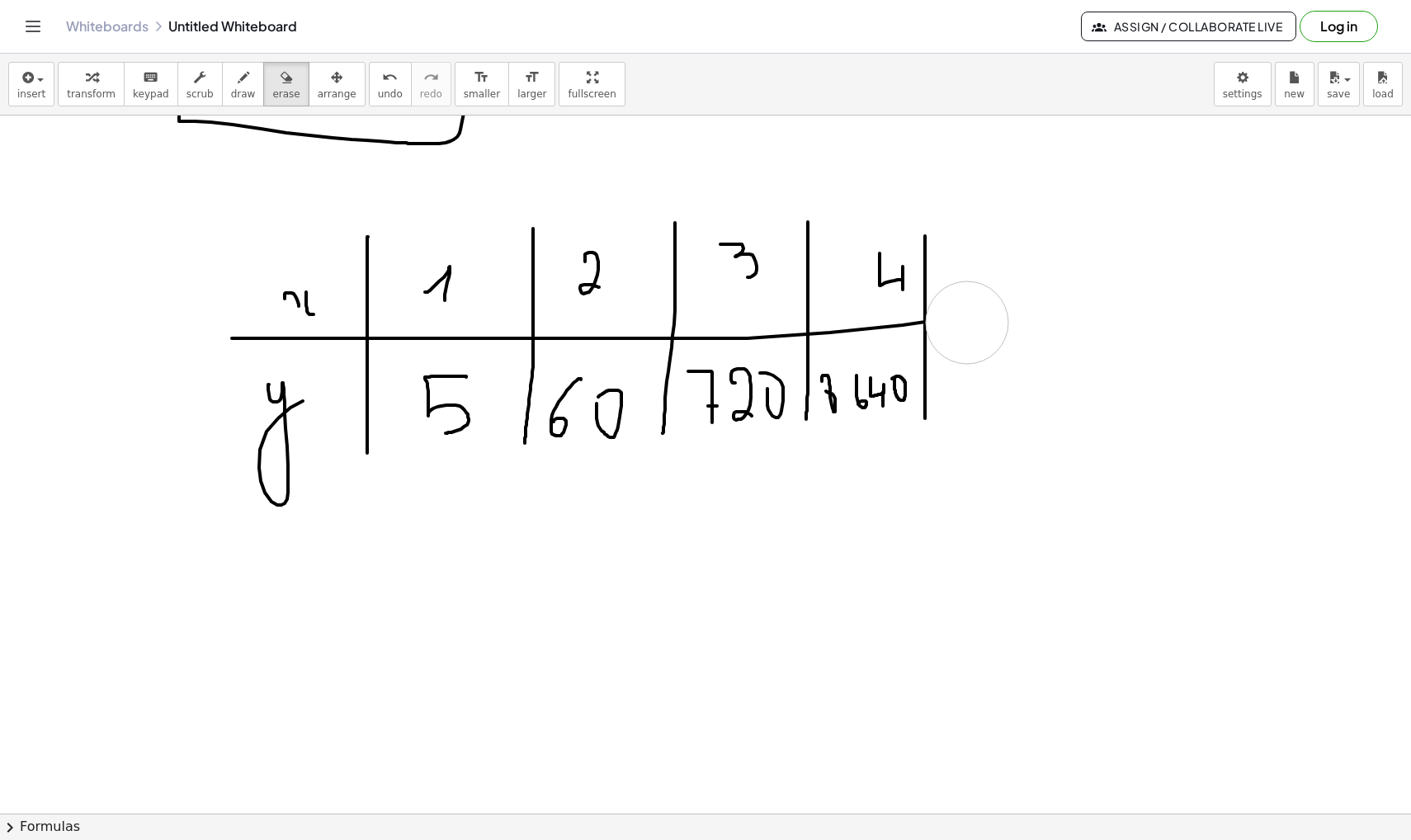
drag, startPoint x: 1197, startPoint y: 289, endPoint x: 967, endPoint y: 323, distance: 232.5
click at [237, 84] on icon "button" at bounding box center [243, 77] width 12 height 20
click at [237, 85] on icon "button" at bounding box center [243, 77] width 12 height 20
click at [237, 81] on icon "button" at bounding box center [243, 77] width 12 height 20
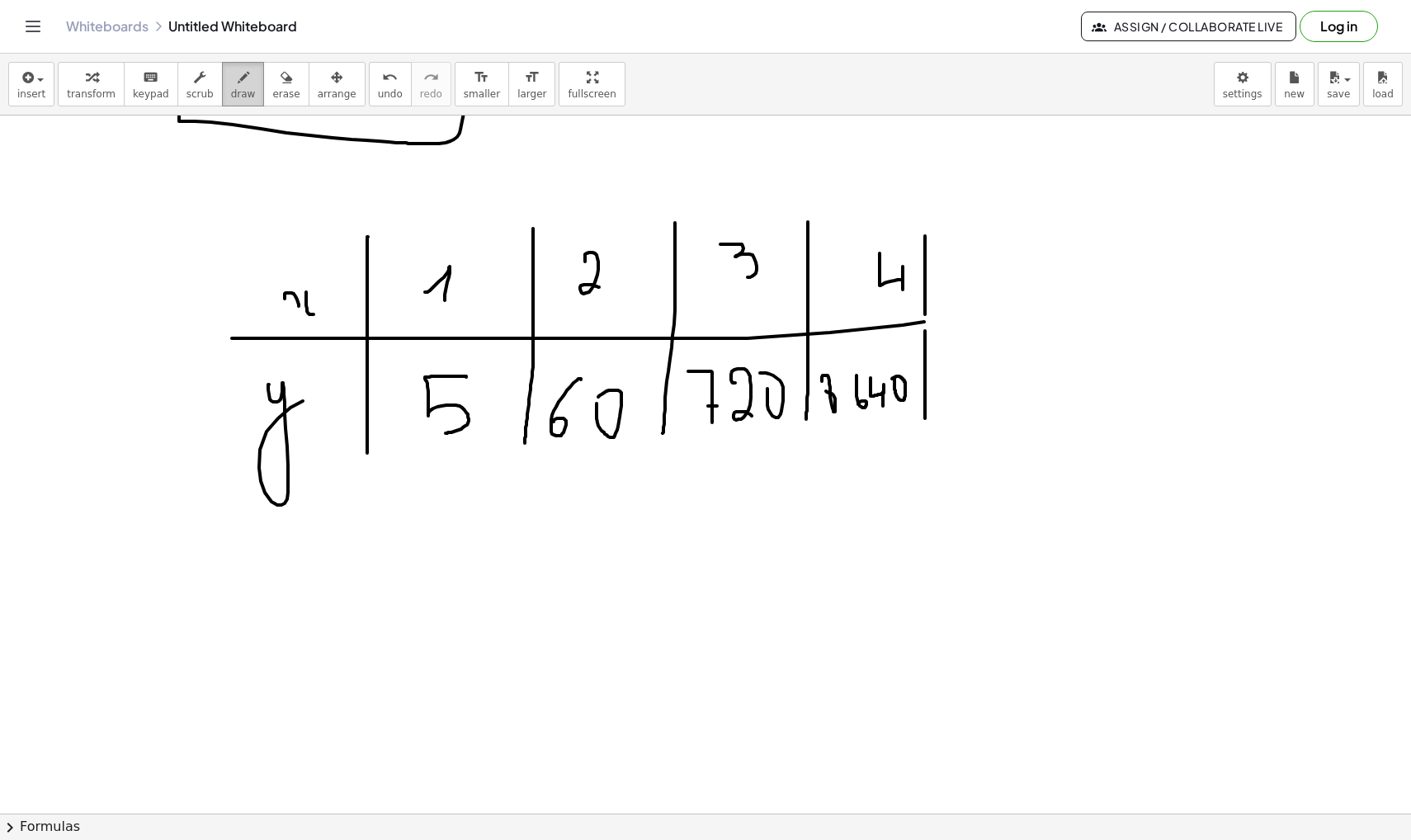
click at [240, 86] on icon "button" at bounding box center [243, 77] width 12 height 20
drag, startPoint x: 573, startPoint y: 466, endPoint x: 454, endPoint y: 468, distance: 119.0
drag, startPoint x: 456, startPoint y: 456, endPoint x: 448, endPoint y: 470, distance: 16.1
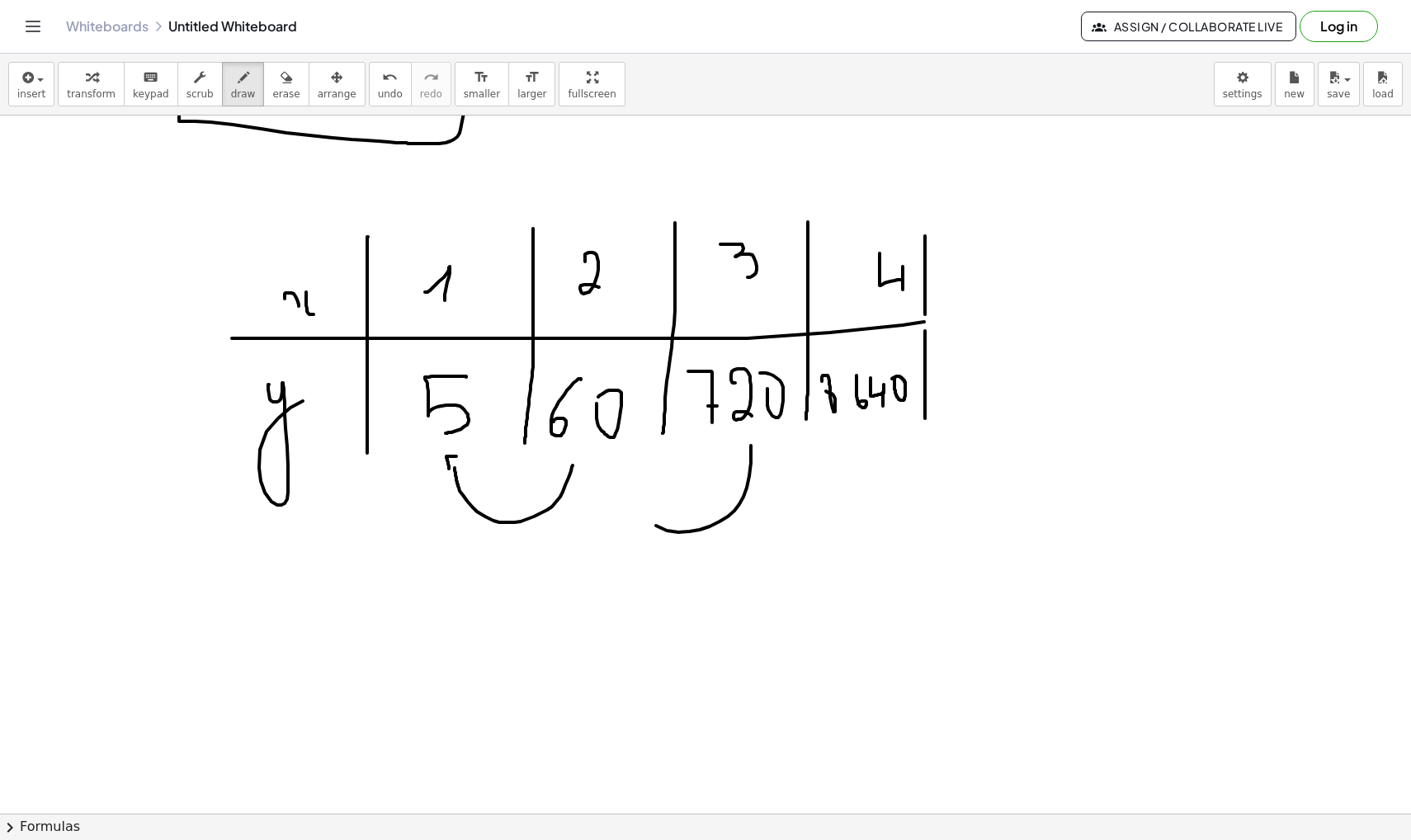
drag, startPoint x: 751, startPoint y: 445, endPoint x: 621, endPoint y: 477, distance: 133.9
drag, startPoint x: 626, startPoint y: 470, endPoint x: 613, endPoint y: 485, distance: 19.8
drag, startPoint x: 866, startPoint y: 440, endPoint x: 735, endPoint y: 503, distance: 145.4
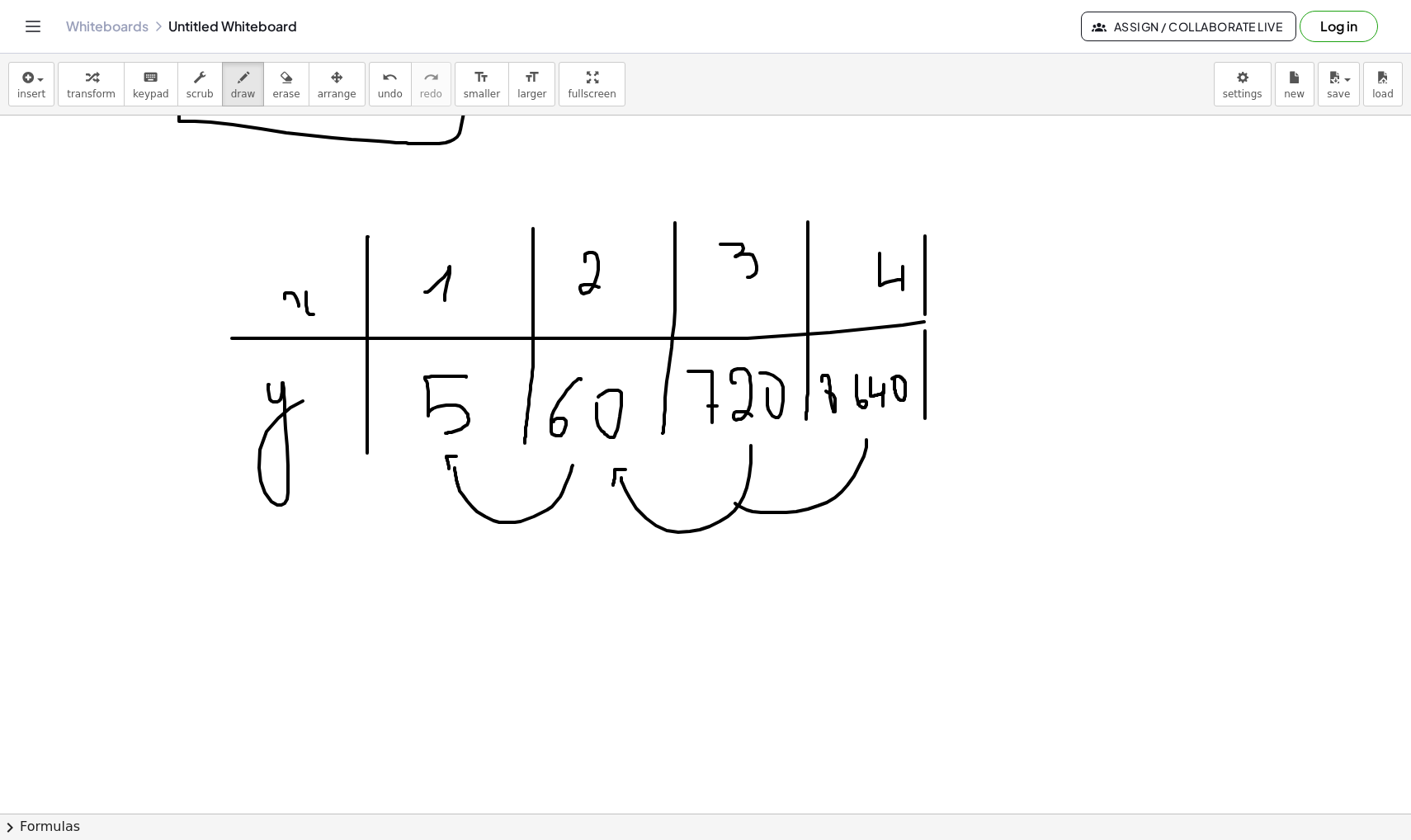
drag, startPoint x: 717, startPoint y: 501, endPoint x: 732, endPoint y: 495, distance: 16.2
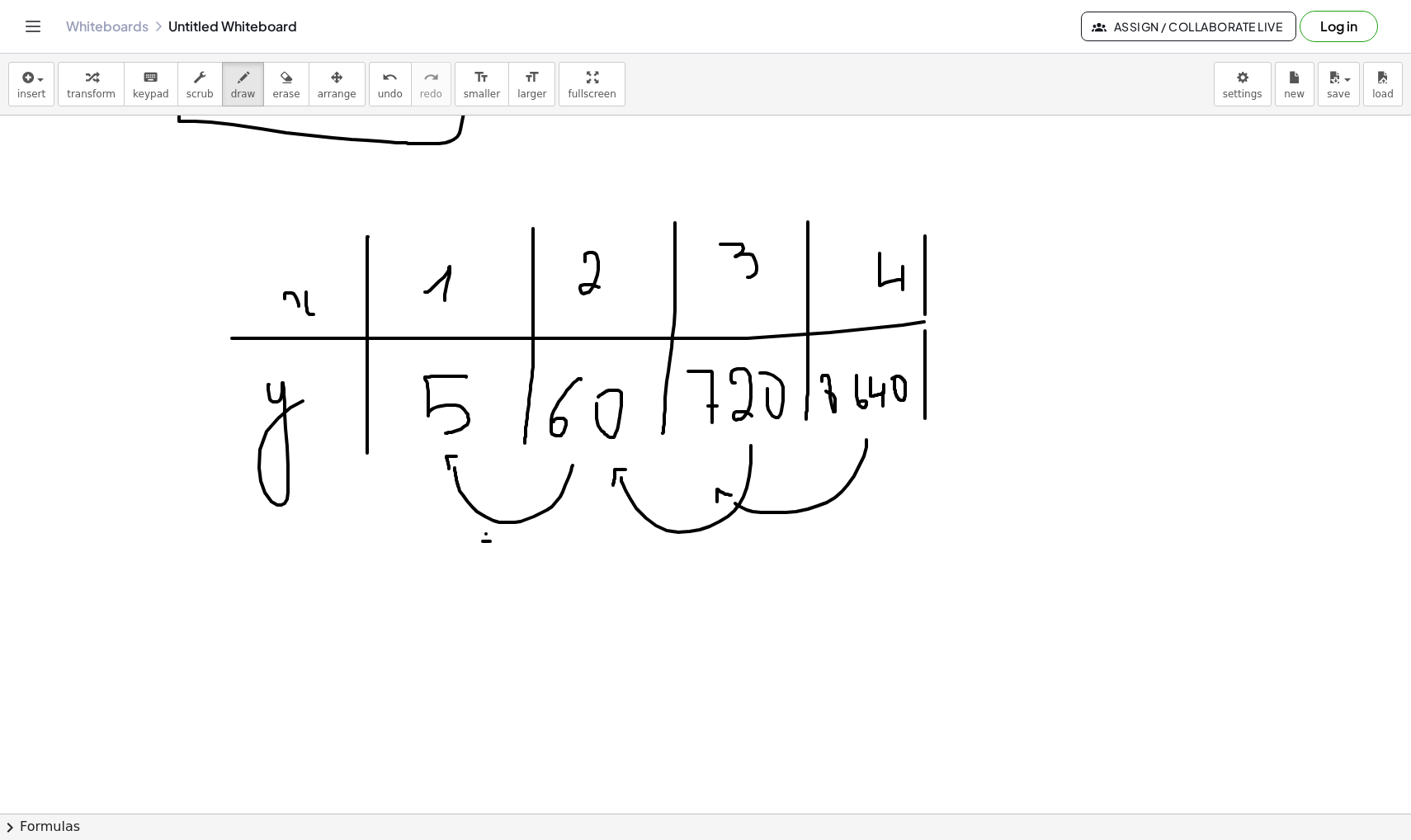
drag, startPoint x: 662, startPoint y: 551, endPoint x: 676, endPoint y: 551, distance: 14.0
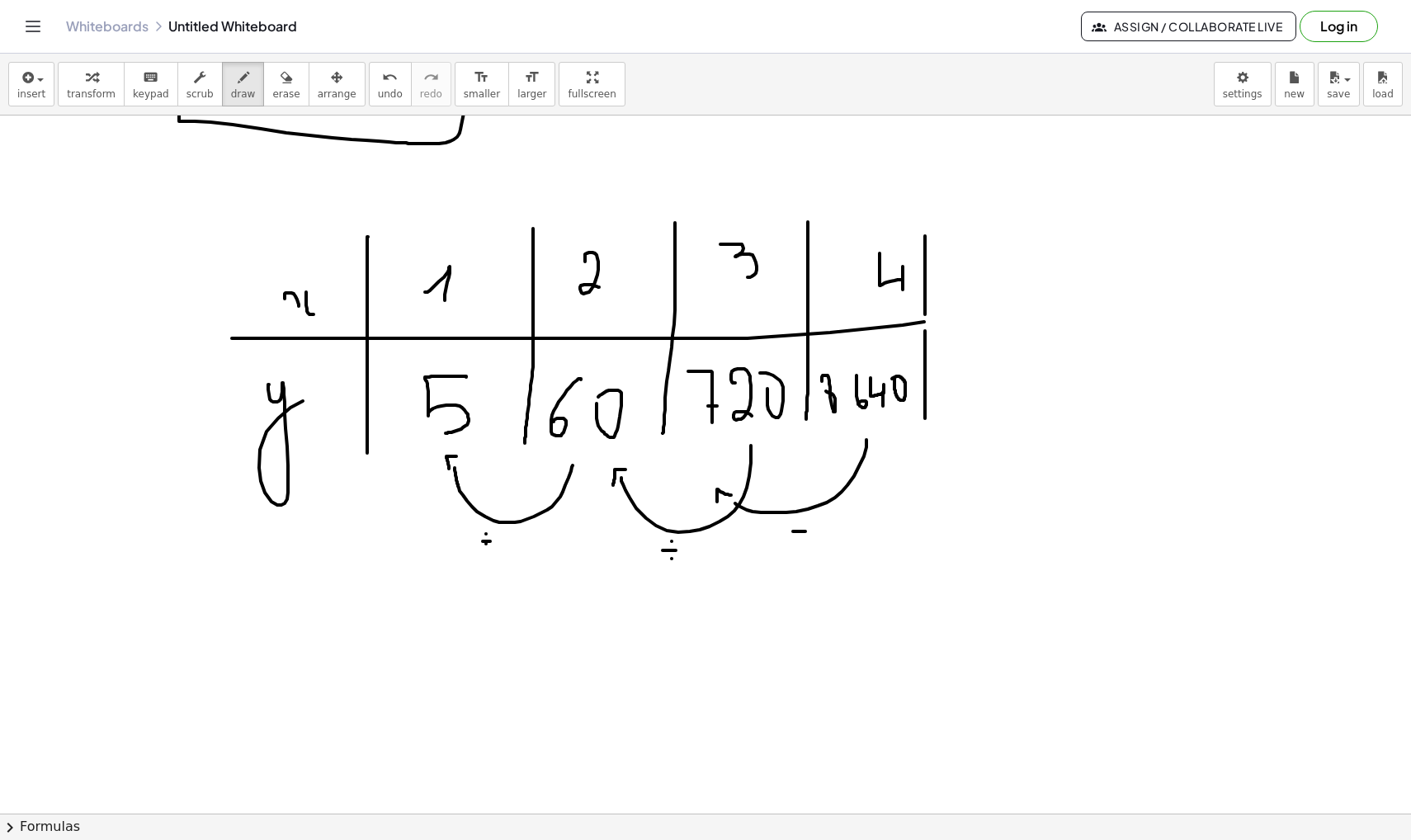
drag, startPoint x: 793, startPoint y: 531, endPoint x: 805, endPoint y: 531, distance: 12.0
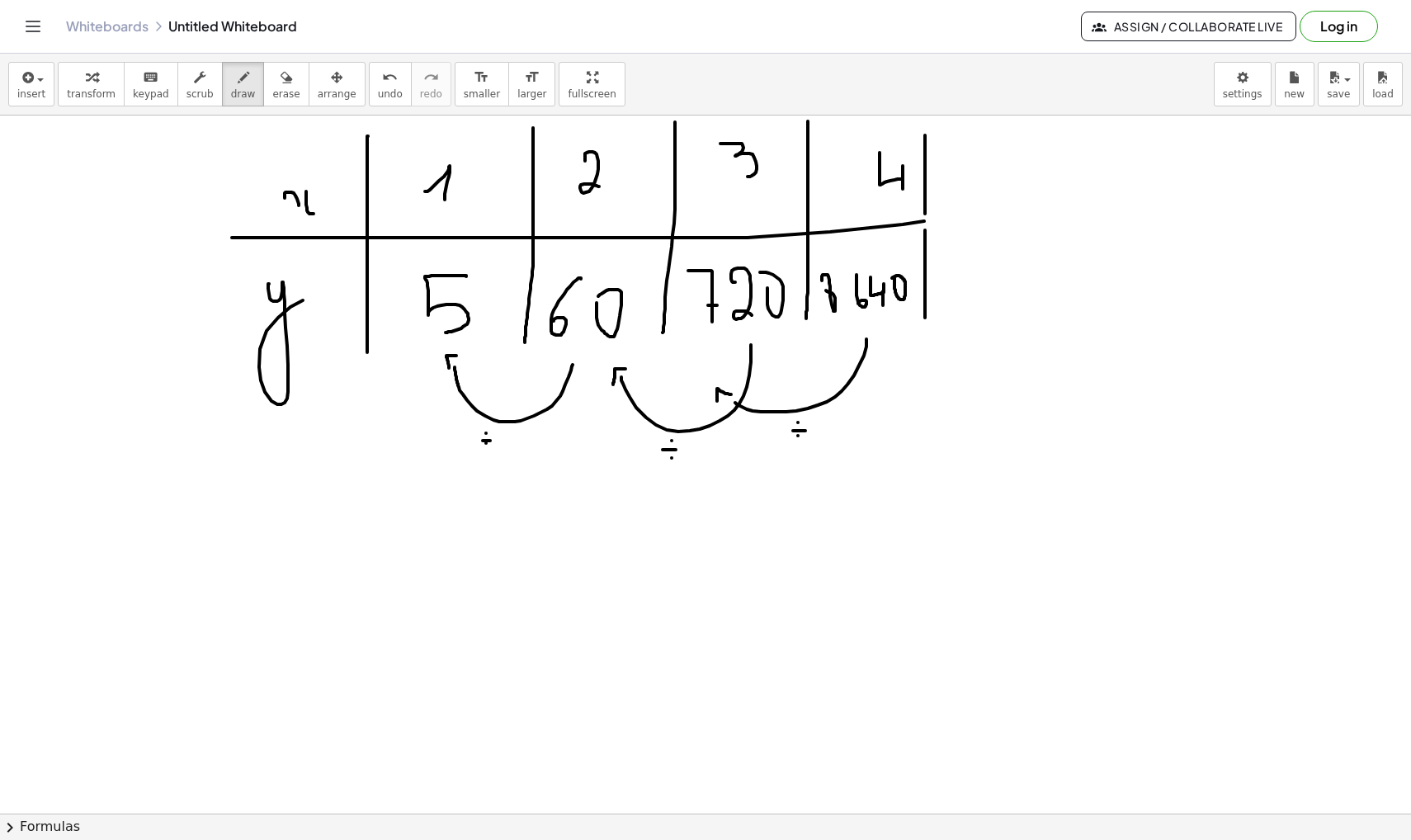
scroll to position [41133, 0]
drag, startPoint x: 291, startPoint y: 613, endPoint x: 323, endPoint y: 619, distance: 32.6
drag, startPoint x: 339, startPoint y: 589, endPoint x: 347, endPoint y: 610, distance: 22.5
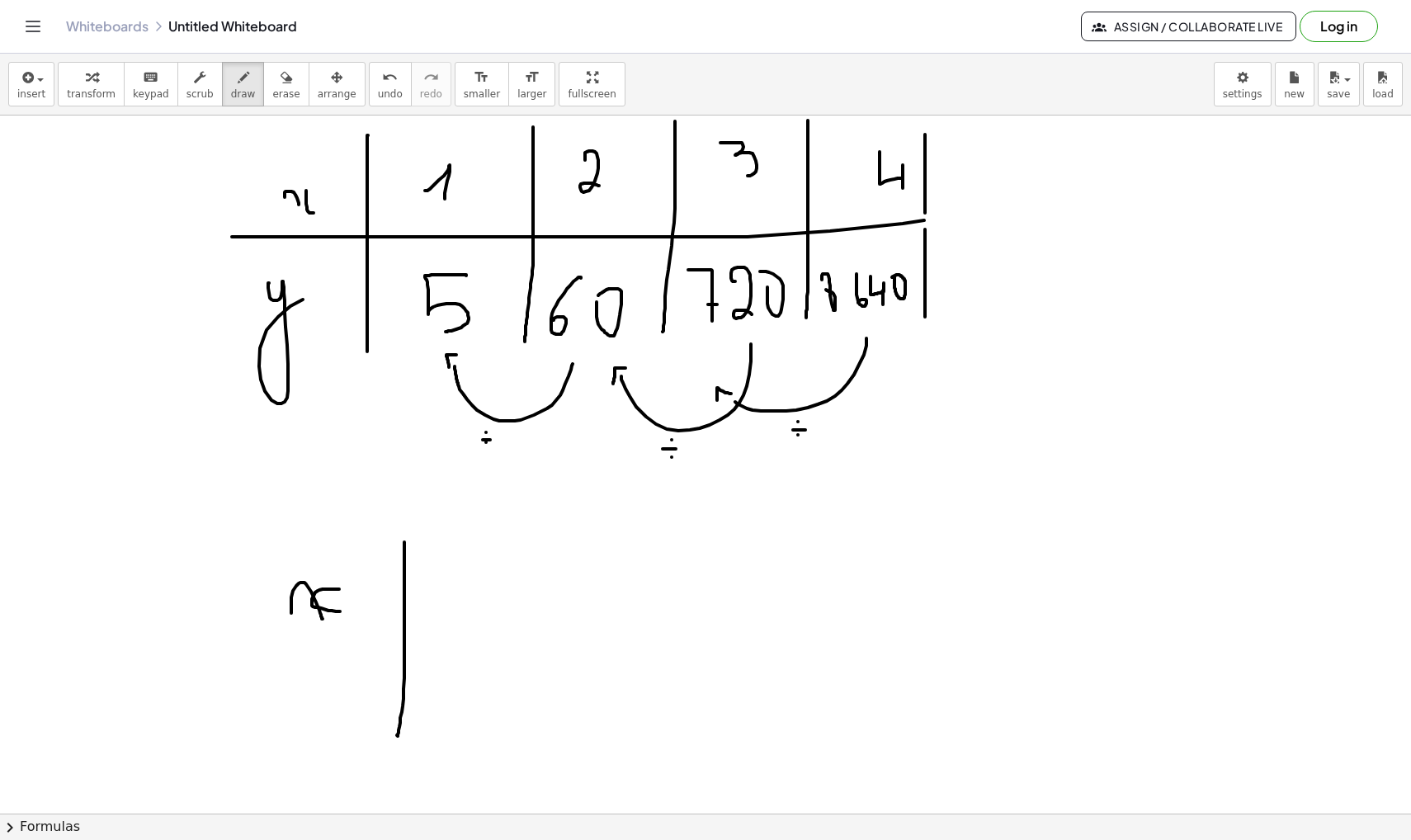
drag, startPoint x: 404, startPoint y: 542, endPoint x: 397, endPoint y: 736, distance: 194.1
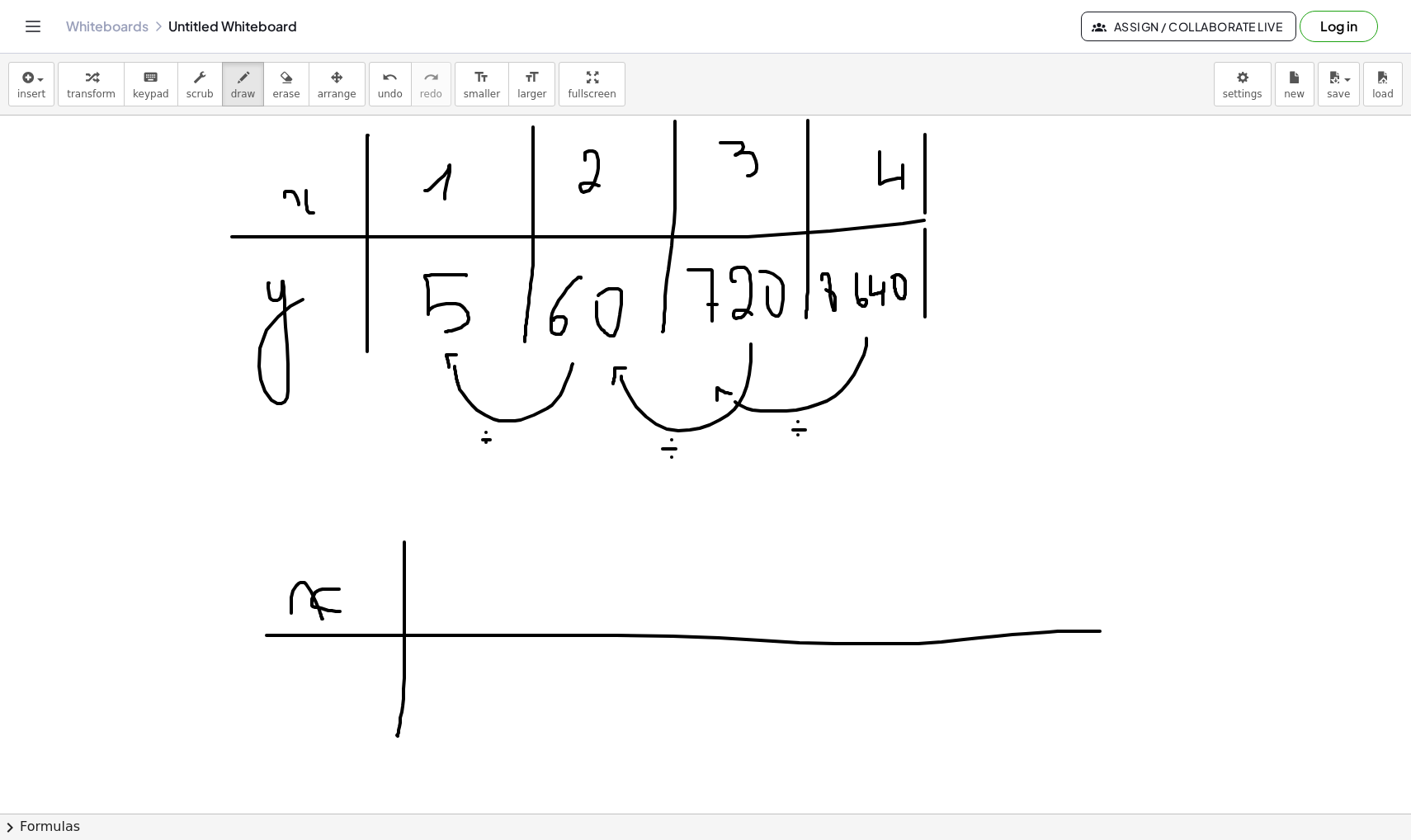
drag, startPoint x: 266, startPoint y: 635, endPoint x: 1105, endPoint y: 628, distance: 839.0
drag, startPoint x: 300, startPoint y: 670, endPoint x: 351, endPoint y: 652, distance: 54.1
drag, startPoint x: 459, startPoint y: 587, endPoint x: 492, endPoint y: 619, distance: 46.0
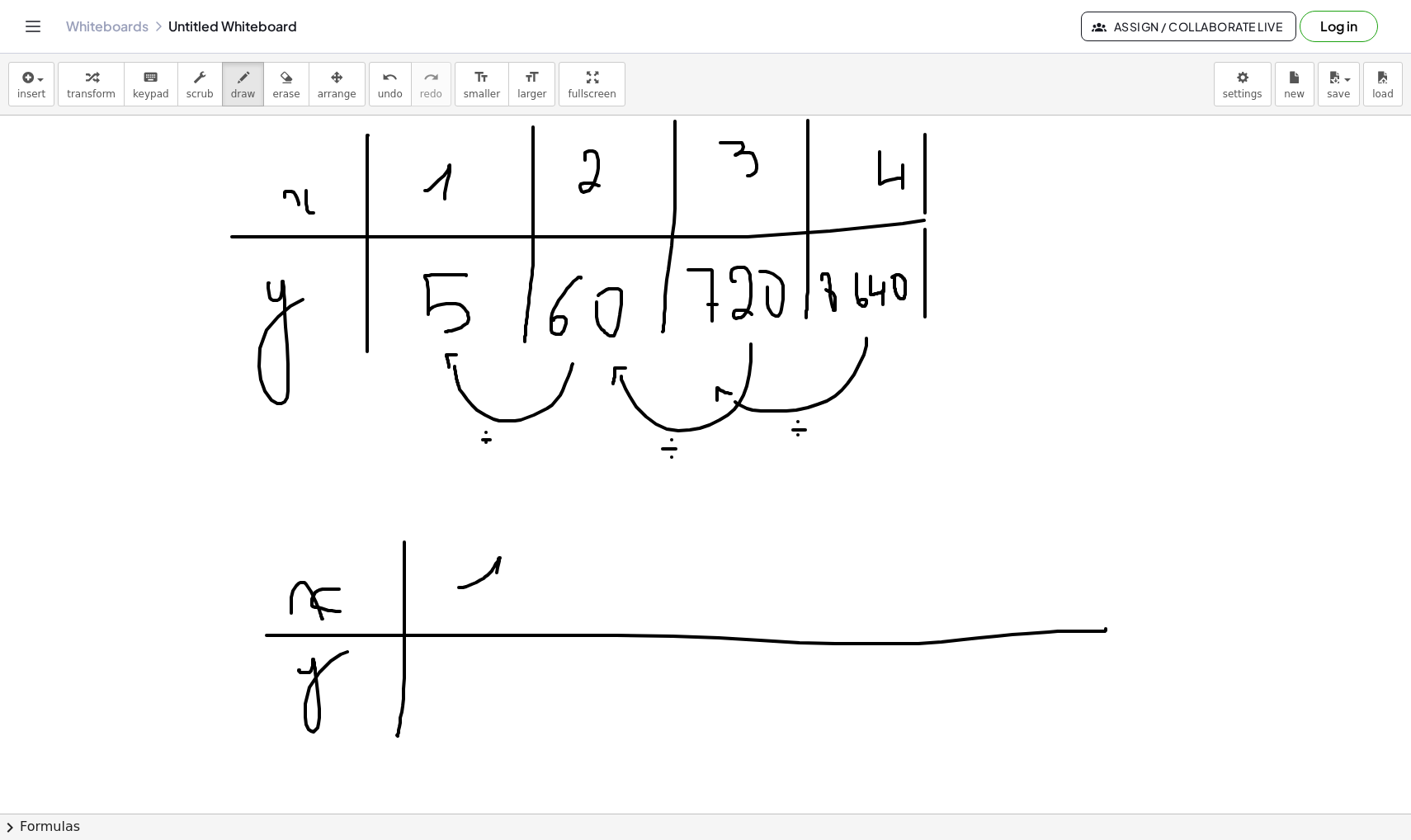
drag, startPoint x: 557, startPoint y: 553, endPoint x: 551, endPoint y: 707, distance: 154.1
drag, startPoint x: 652, startPoint y: 565, endPoint x: 664, endPoint y: 622, distance: 58.2
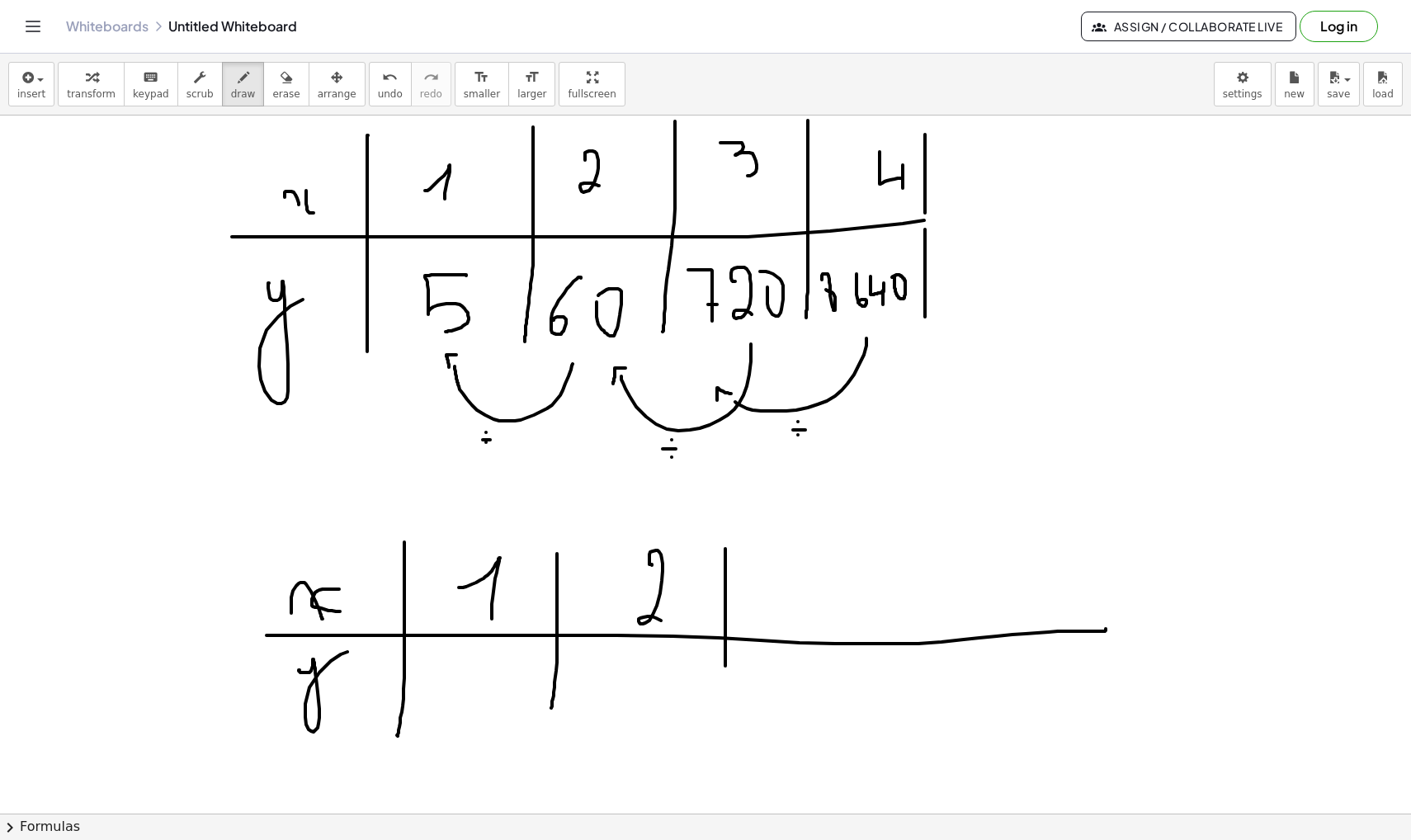
drag, startPoint x: 725, startPoint y: 549, endPoint x: 724, endPoint y: 709, distance: 160.0
drag, startPoint x: 767, startPoint y: 557, endPoint x: 791, endPoint y: 598, distance: 47.5
drag, startPoint x: 860, startPoint y: 538, endPoint x: 862, endPoint y: 697, distance: 159.0
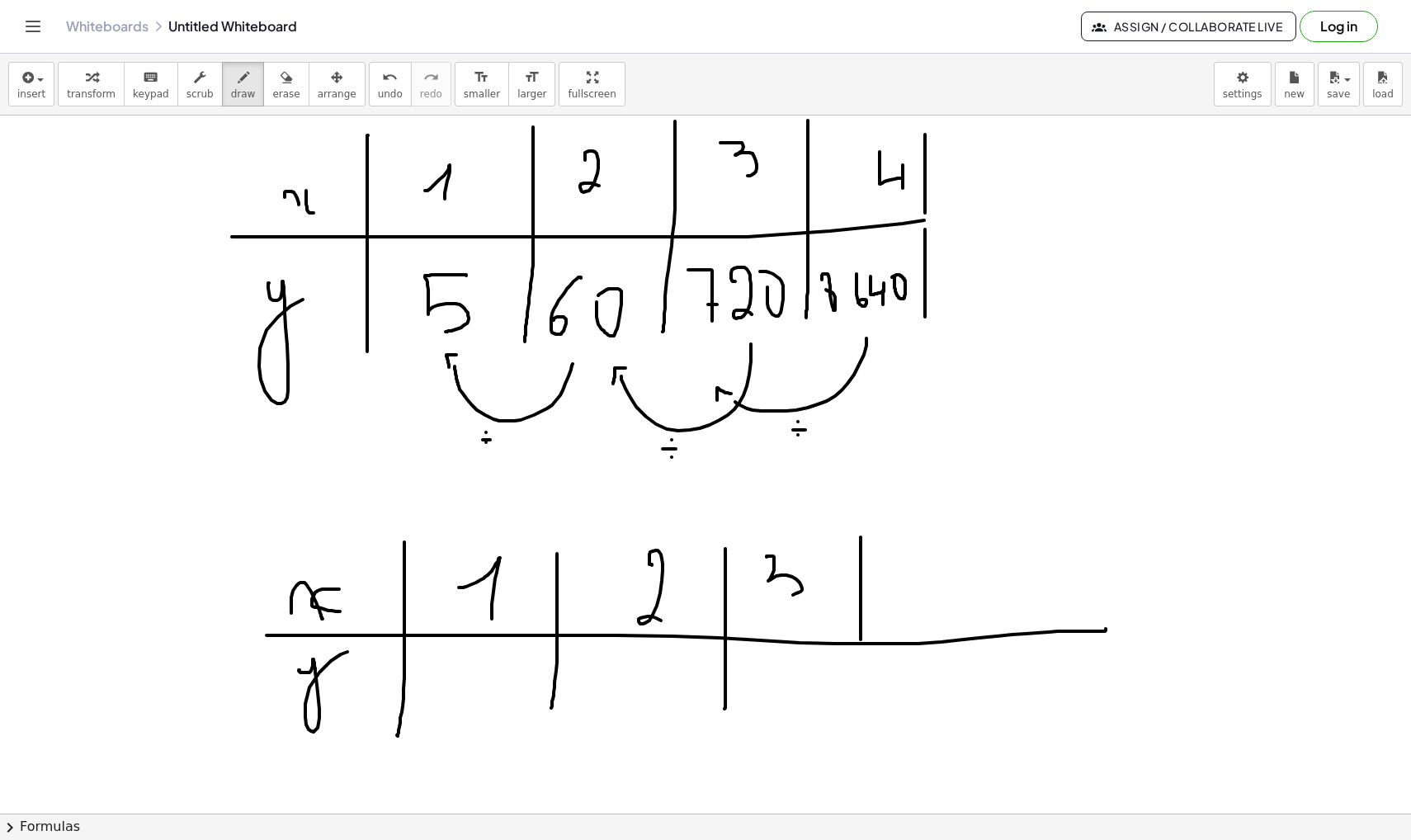
drag, startPoint x: 930, startPoint y: 563, endPoint x: 960, endPoint y: 612, distance: 57.5
drag, startPoint x: 959, startPoint y: 597, endPoint x: 959, endPoint y: 646, distance: 49.0
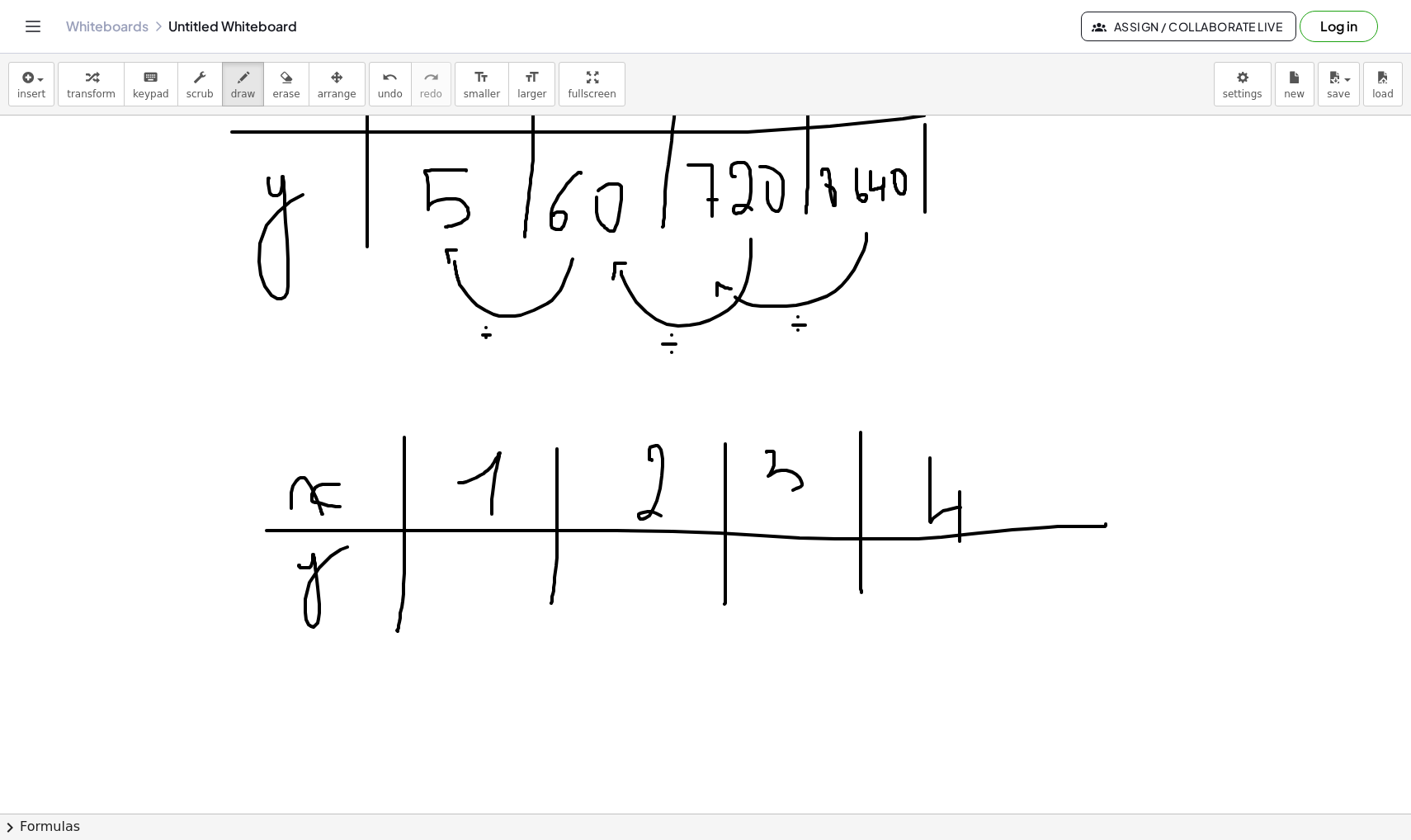
scroll to position [41239, 0]
drag, startPoint x: 551, startPoint y: 600, endPoint x: 550, endPoint y: 637, distance: 37.0
drag, startPoint x: 416, startPoint y: 598, endPoint x: 431, endPoint y: 612, distance: 20.5
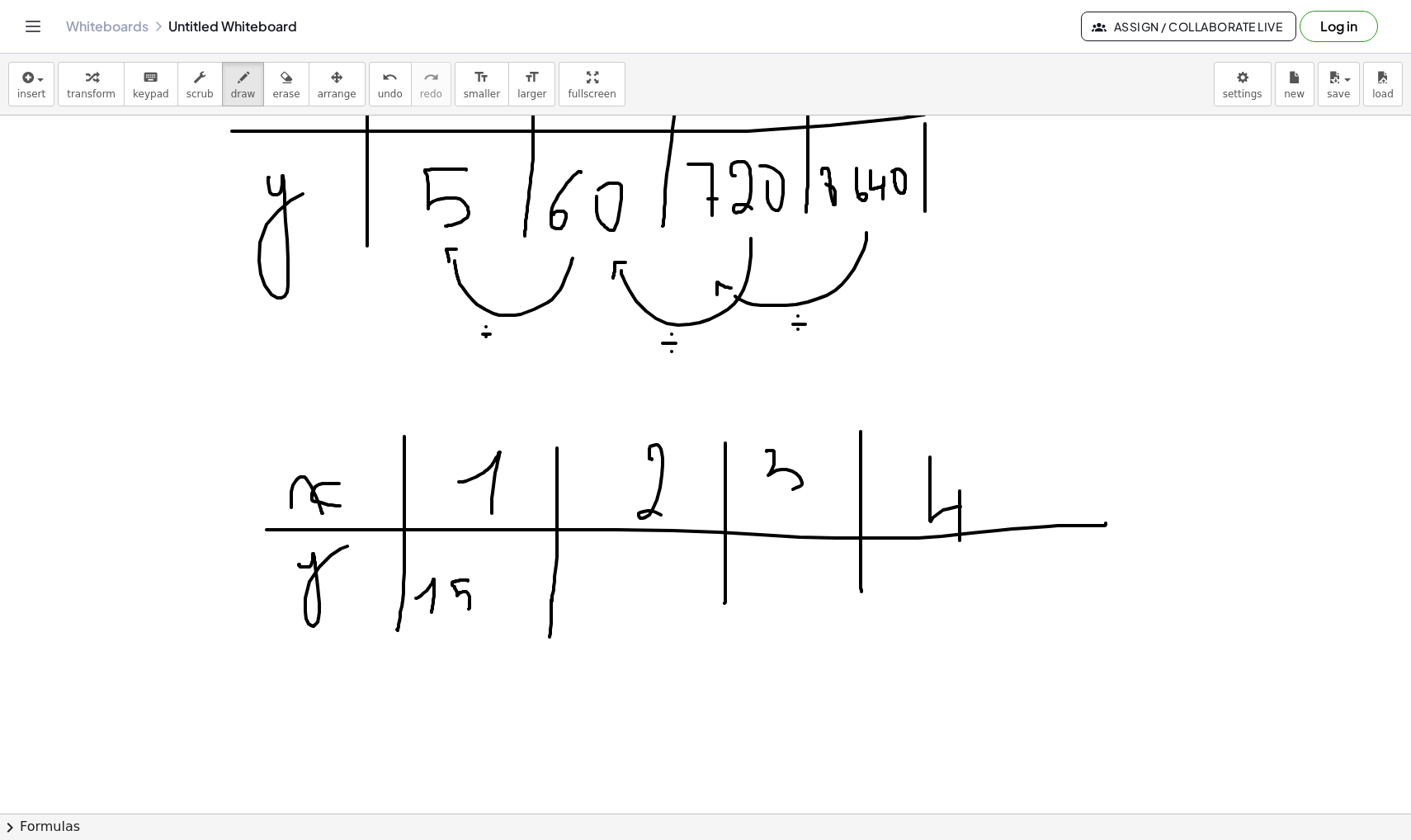
drag, startPoint x: 468, startPoint y: 580, endPoint x: 458, endPoint y: 612, distance: 33.5
drag, startPoint x: 497, startPoint y: 586, endPoint x: 503, endPoint y: 580, distance: 8.5
drag, startPoint x: 570, startPoint y: 608, endPoint x: 589, endPoint y: 633, distance: 31.4
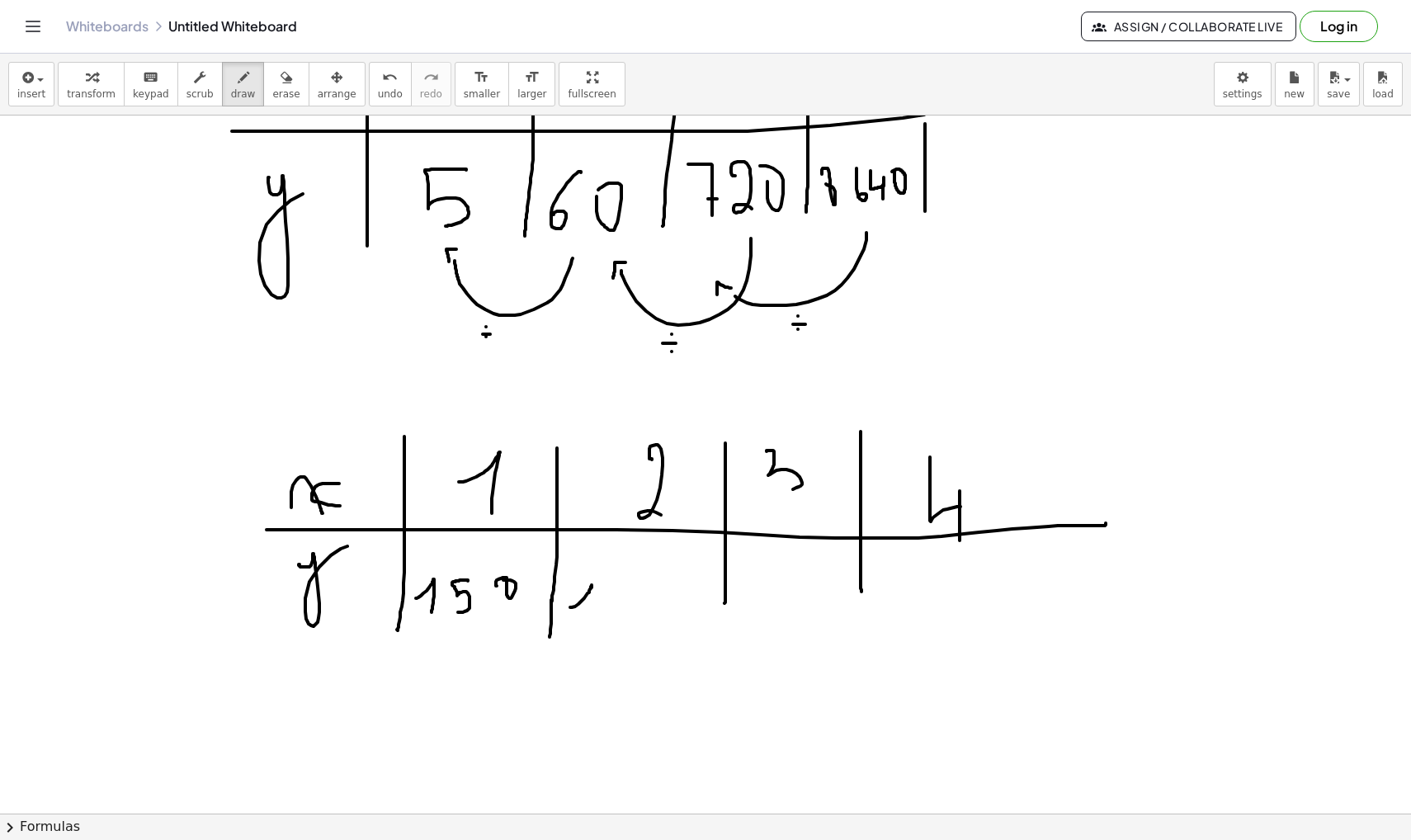
drag, startPoint x: 624, startPoint y: 602, endPoint x: 618, endPoint y: 622, distance: 20.9
drag, startPoint x: 671, startPoint y: 586, endPoint x: 672, endPoint y: 628, distance: 42.0
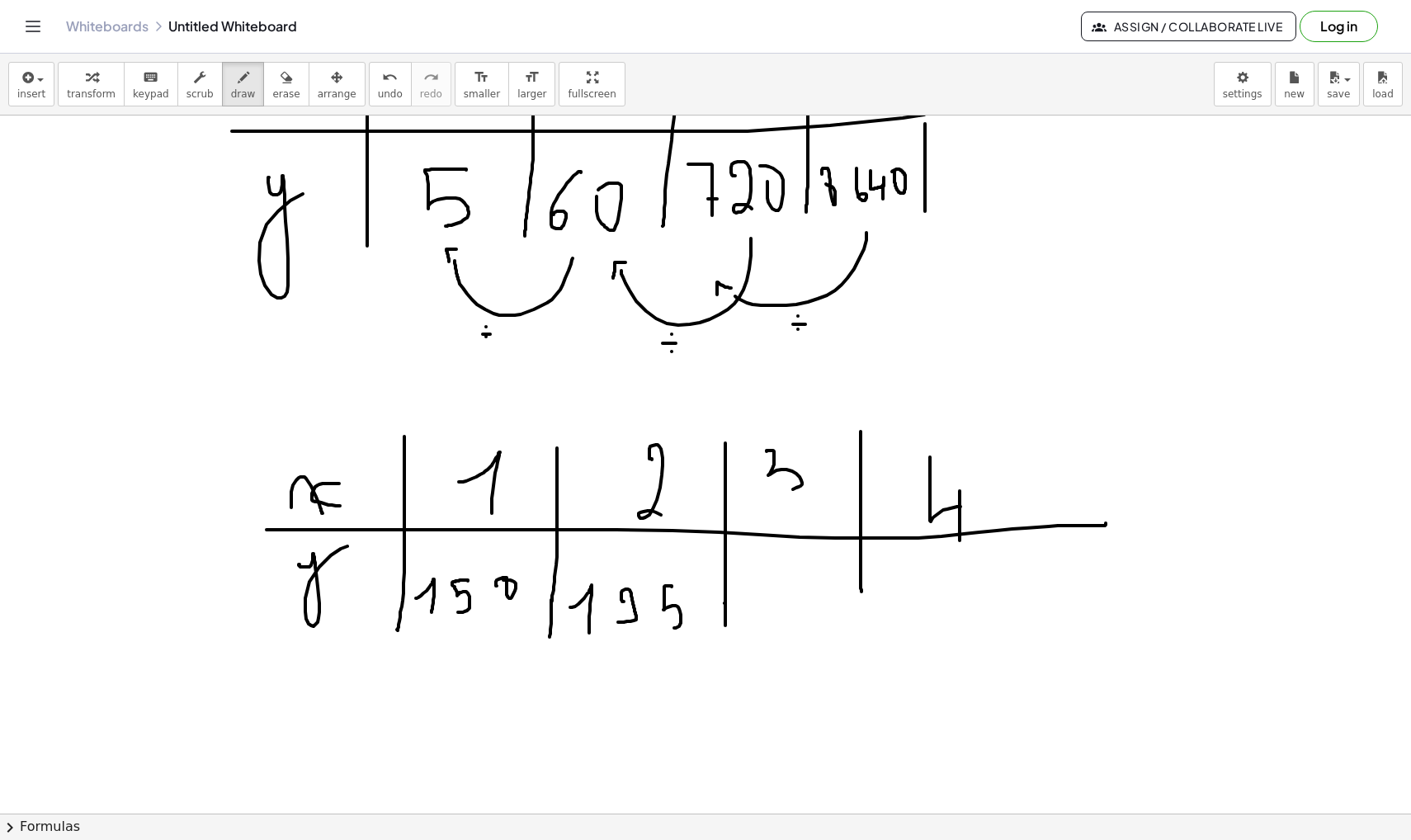
drag, startPoint x: 725, startPoint y: 597, endPoint x: 725, endPoint y: 626, distance: 29.0
drag, startPoint x: 758, startPoint y: 580, endPoint x: 765, endPoint y: 613, distance: 33.7
drag, startPoint x: 776, startPoint y: 577, endPoint x: 796, endPoint y: 612, distance: 40.3
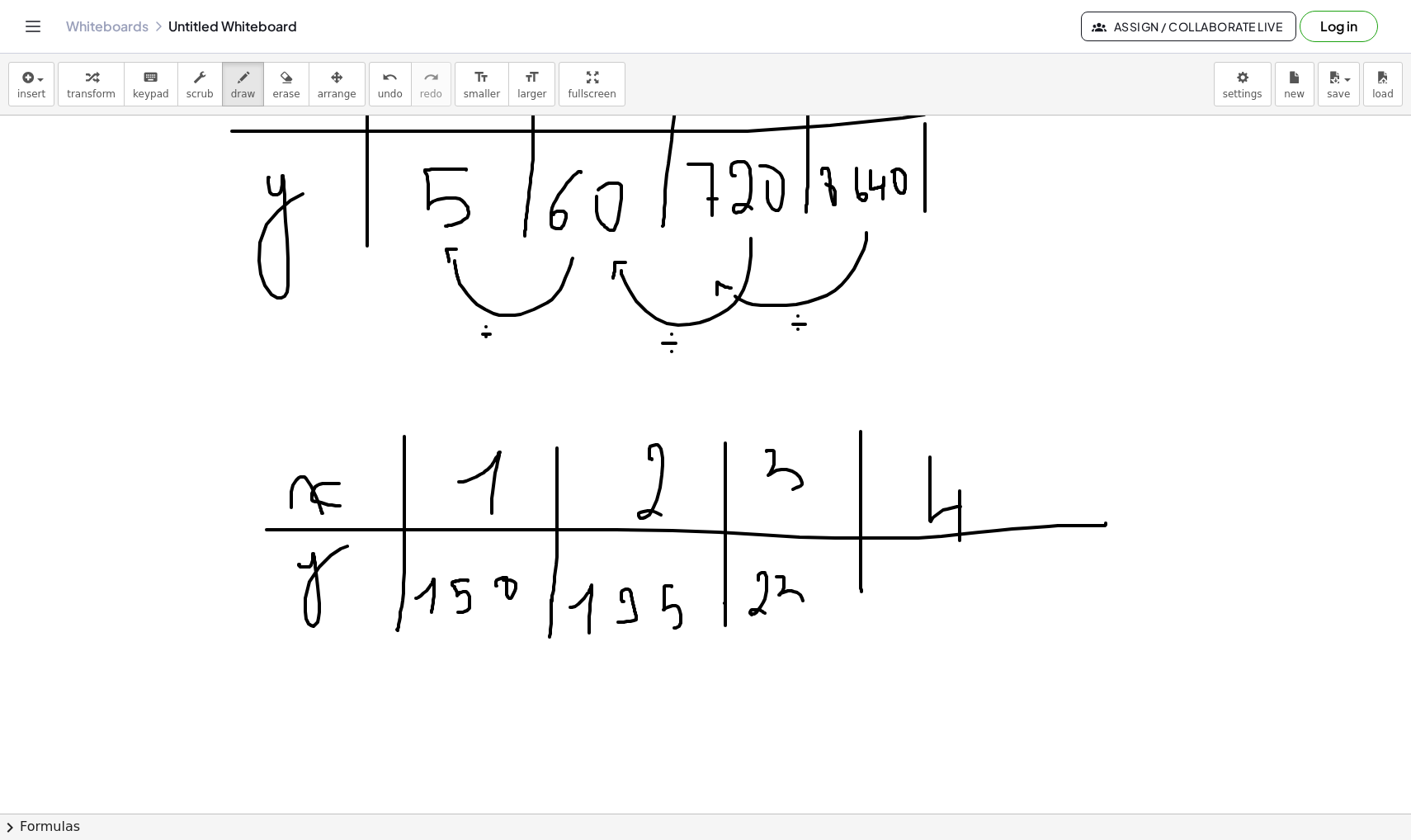
drag, startPoint x: 823, startPoint y: 570, endPoint x: 837, endPoint y: 626, distance: 57.7
drag, startPoint x: 860, startPoint y: 585, endPoint x: 860, endPoint y: 651, distance: 66.0
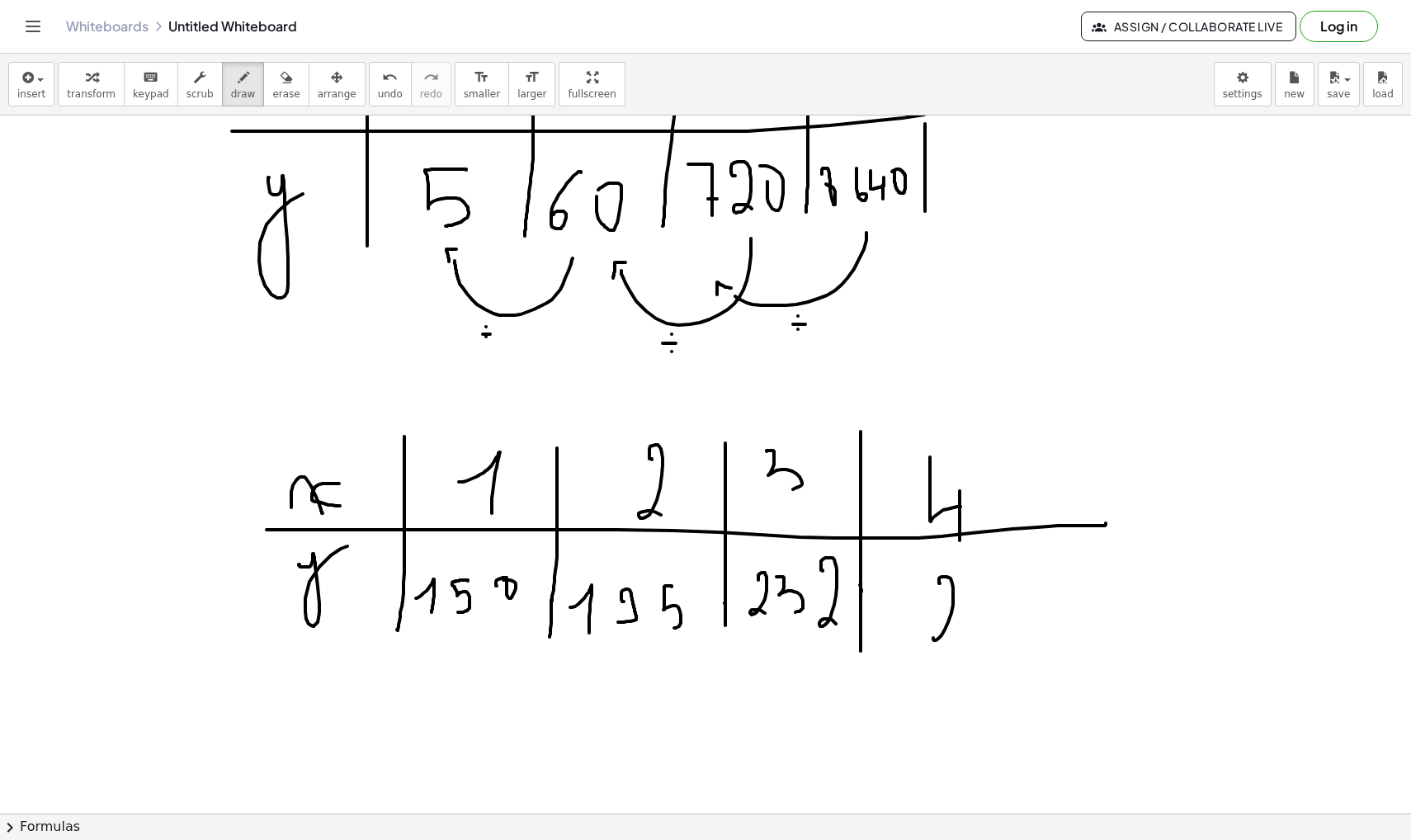
drag, startPoint x: 940, startPoint y: 583, endPoint x: 960, endPoint y: 639, distance: 59.5
drag, startPoint x: 1005, startPoint y: 576, endPoint x: 986, endPoint y: 644, distance: 70.6
drag, startPoint x: 1060, startPoint y: 592, endPoint x: 1036, endPoint y: 634, distance: 48.4
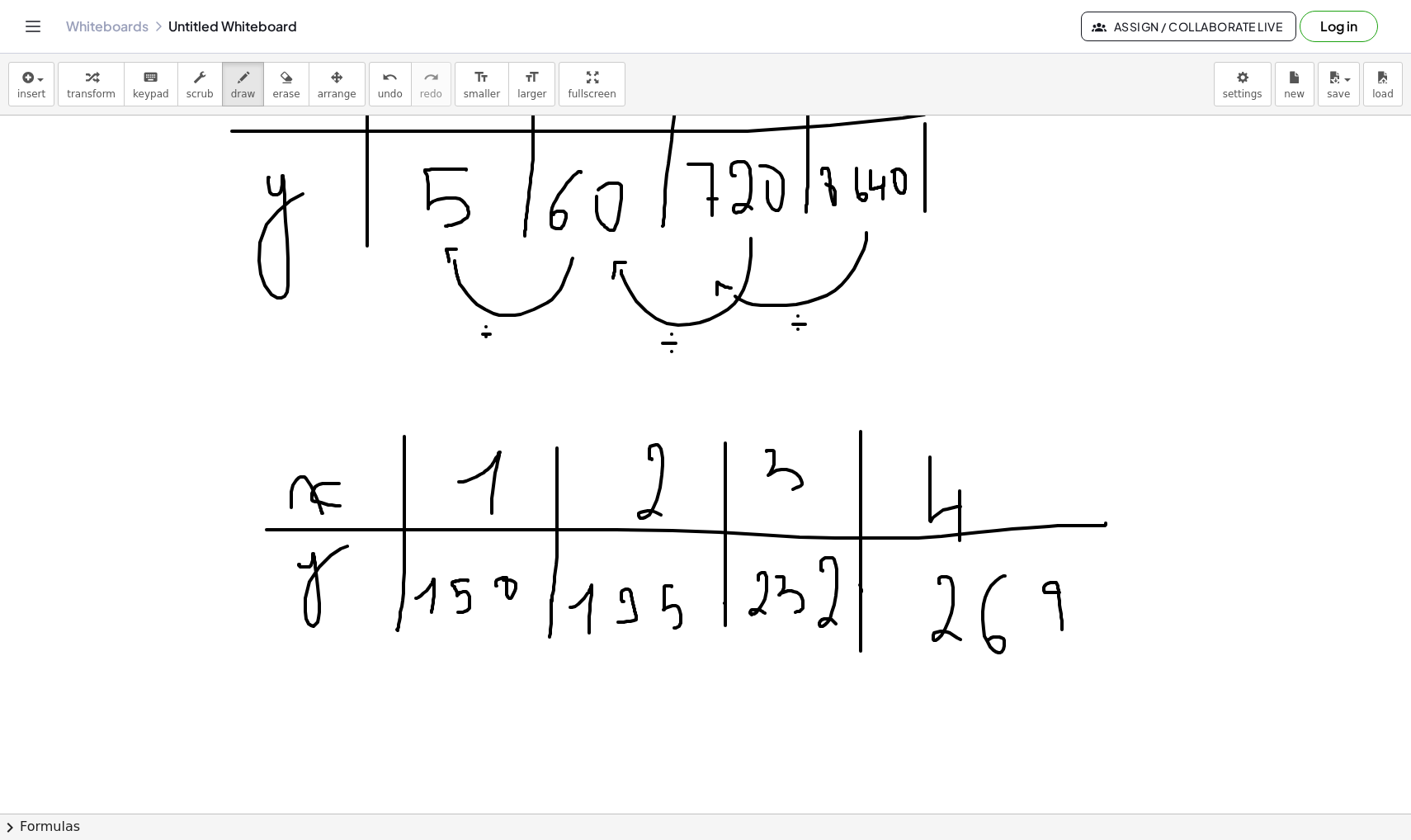
click at [231, 93] on span "draw" at bounding box center [243, 94] width 25 height 12
drag, startPoint x: 620, startPoint y: 665, endPoint x: 475, endPoint y: 662, distance: 145.0
drag, startPoint x: 460, startPoint y: 661, endPoint x: 478, endPoint y: 652, distance: 20.1
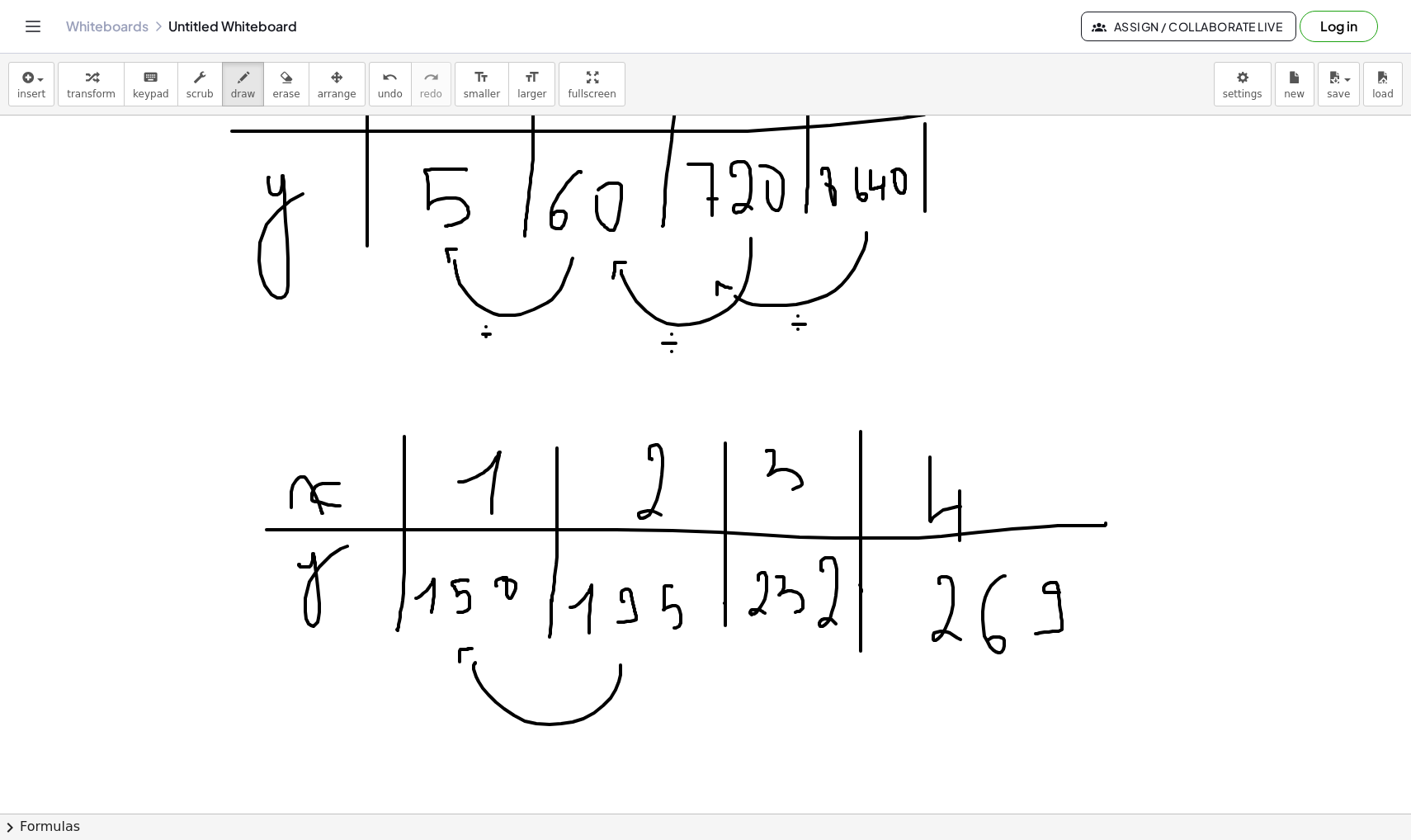
drag, startPoint x: 777, startPoint y: 648, endPoint x: 629, endPoint y: 669, distance: 149.5
drag, startPoint x: 619, startPoint y: 660, endPoint x: 634, endPoint y: 659, distance: 15.0
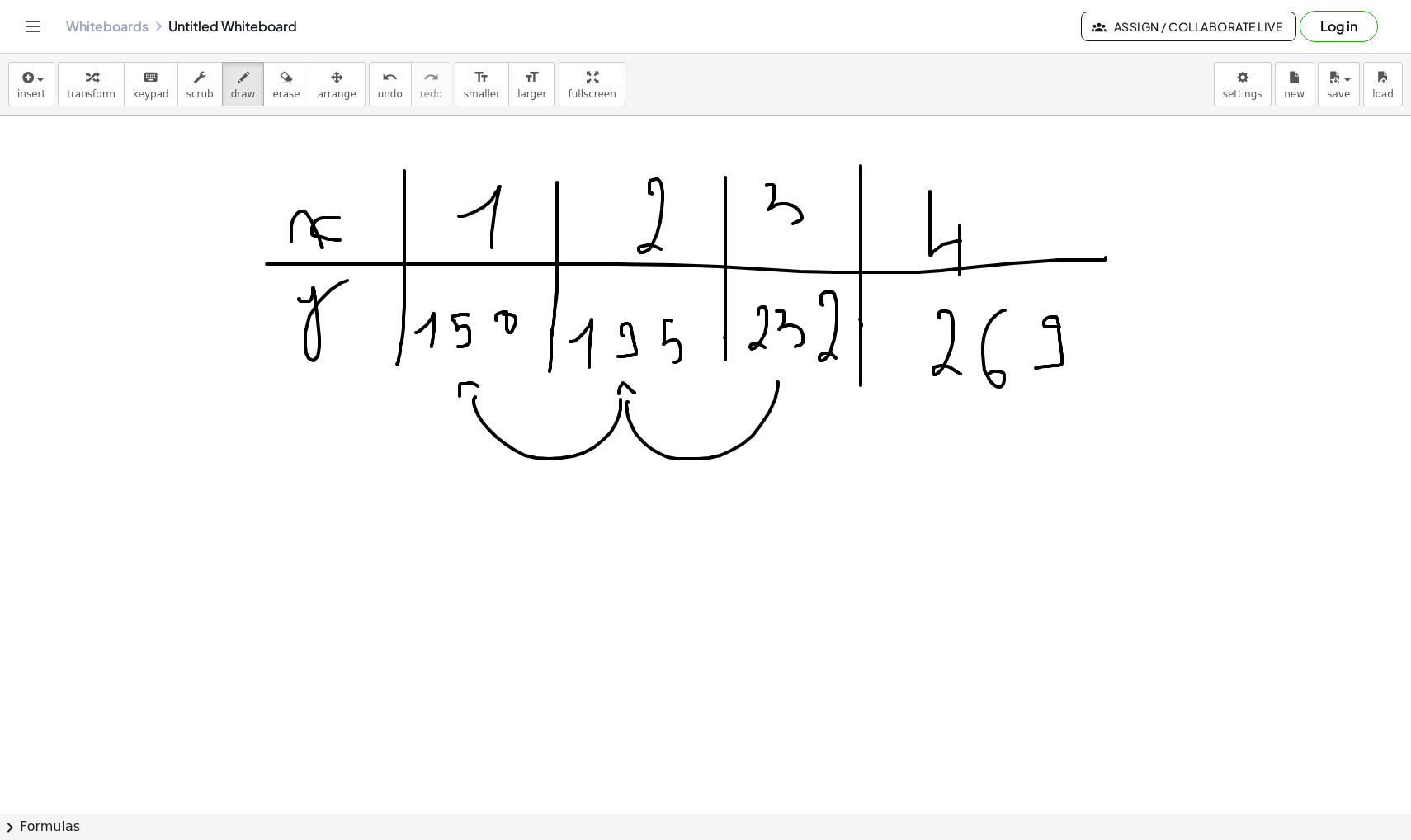
scroll to position [41514, 0]
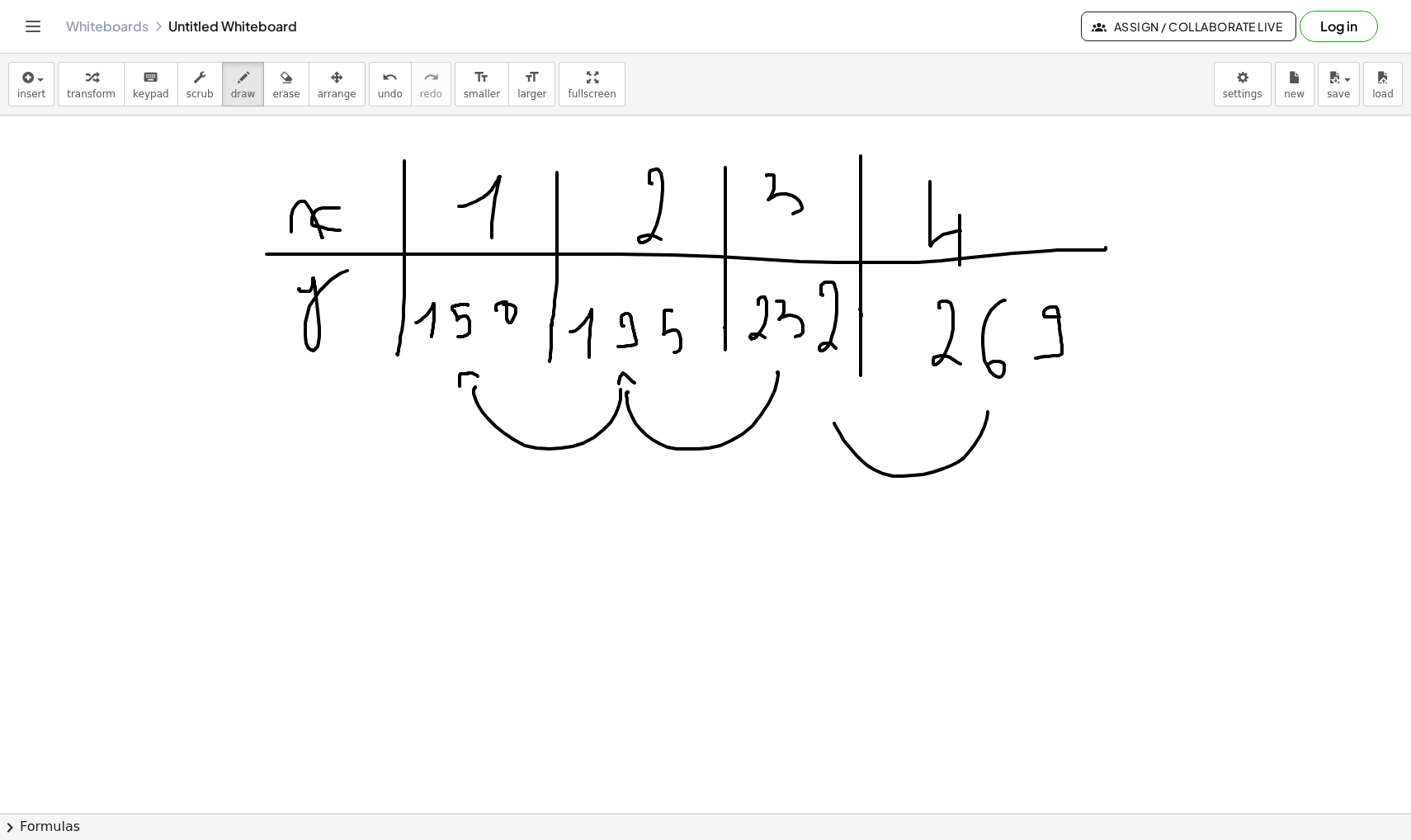
drag, startPoint x: 987, startPoint y: 412, endPoint x: 829, endPoint y: 414, distance: 158.0
drag, startPoint x: 818, startPoint y: 416, endPoint x: 839, endPoint y: 396, distance: 29.0
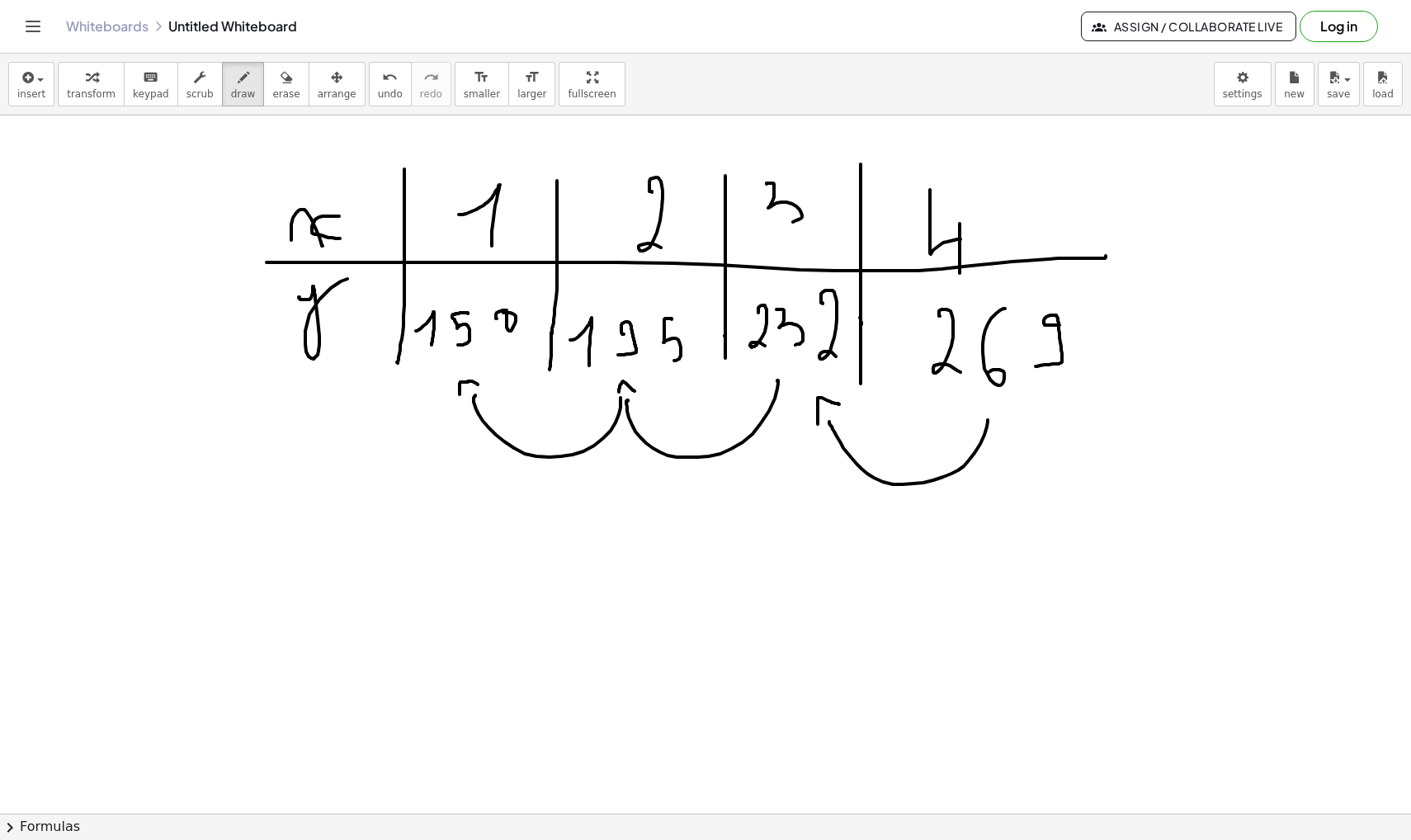
scroll to position [41511, 0]
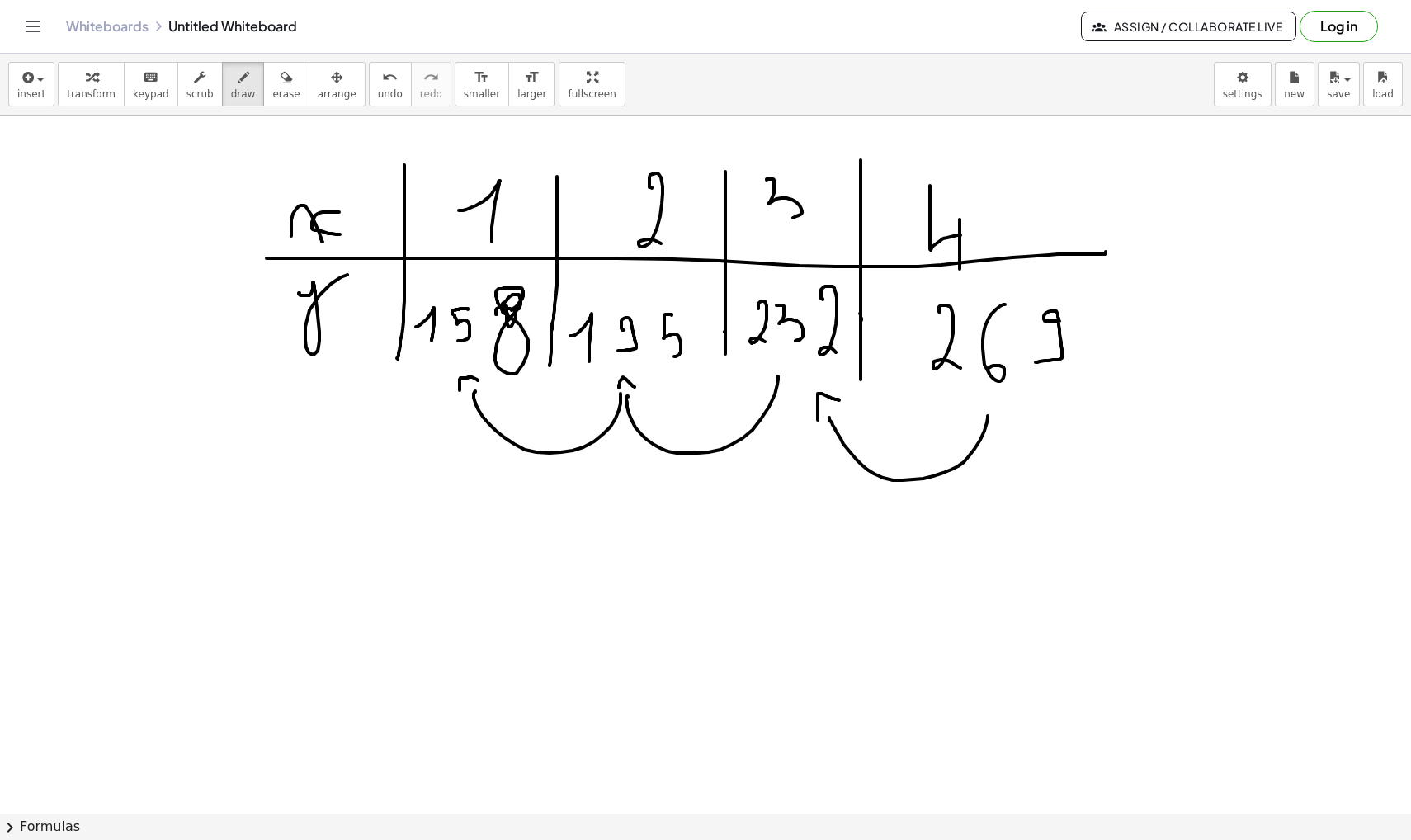
drag, startPoint x: 507, startPoint y: 313, endPoint x: 499, endPoint y: 329, distance: 17.9
drag, startPoint x: 534, startPoint y: 475, endPoint x: 534, endPoint y: 500, distance: 25.0
drag, startPoint x: 525, startPoint y: 487, endPoint x: 544, endPoint y: 487, distance: 19.0
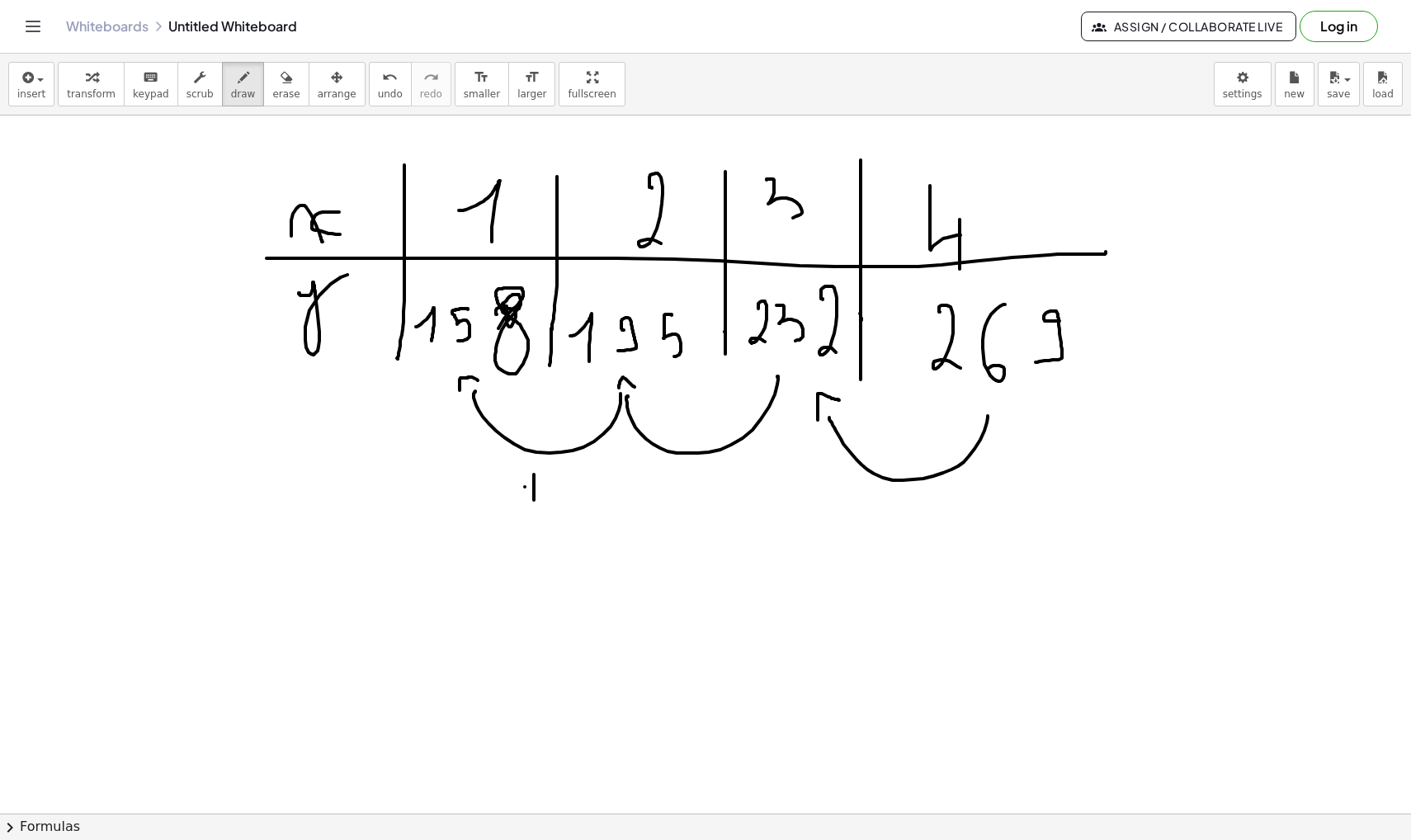
drag, startPoint x: 551, startPoint y: 479, endPoint x: 568, endPoint y: 517, distance: 41.6
drag, startPoint x: 586, startPoint y: 476, endPoint x: 608, endPoint y: 513, distance: 43.0
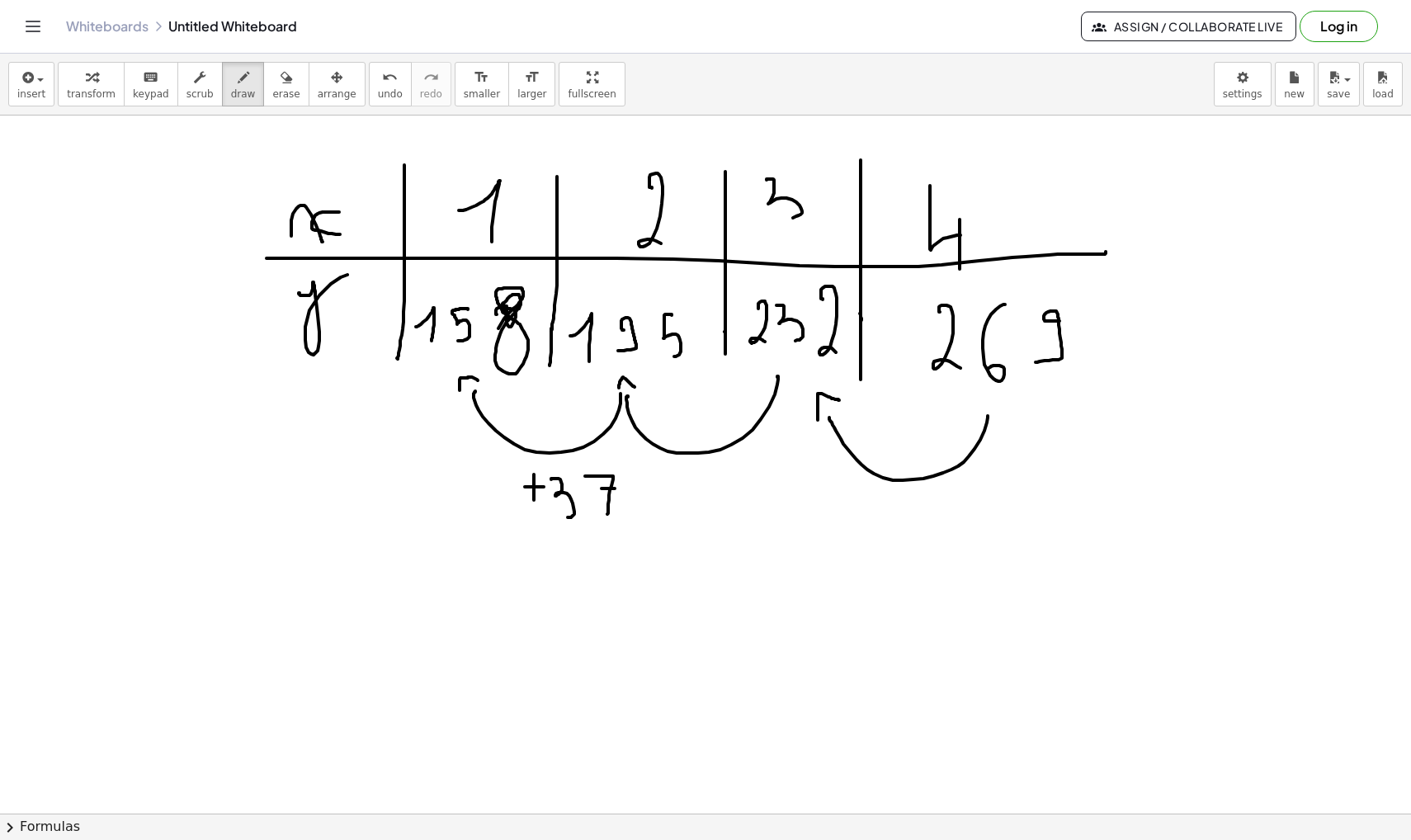
drag, startPoint x: 602, startPoint y: 489, endPoint x: 614, endPoint y: 489, distance: 12.0
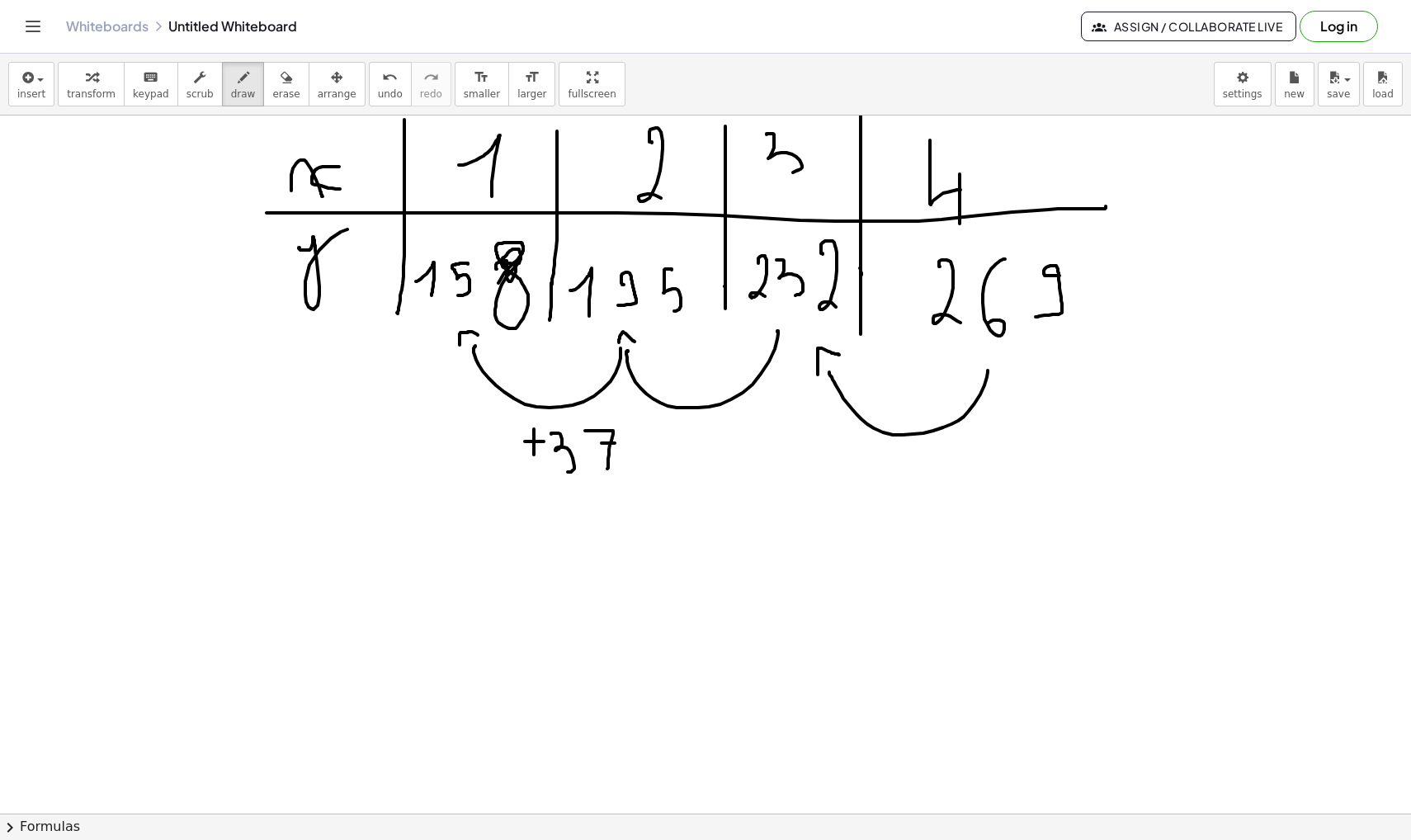
scroll to position [41608, 0]
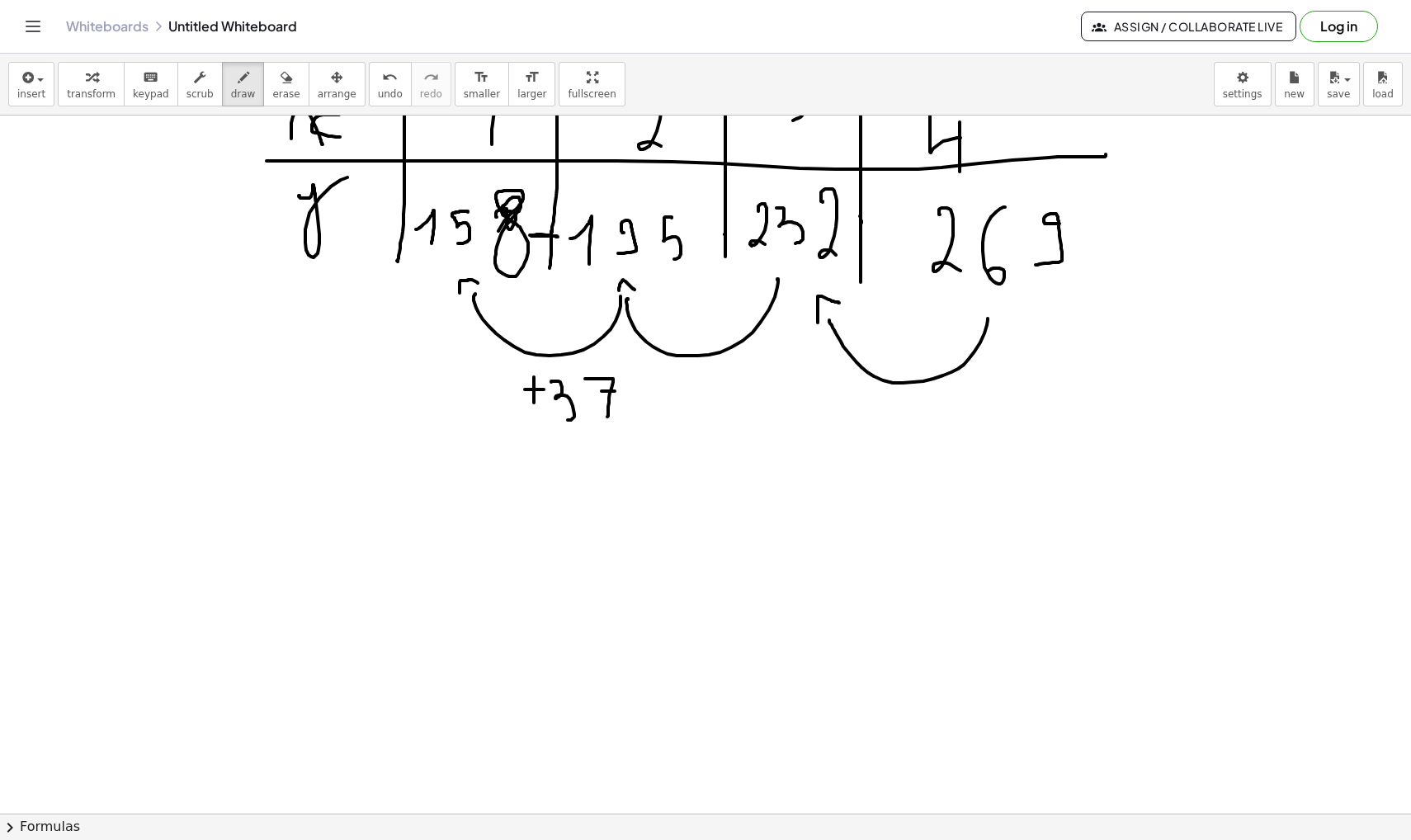
drag, startPoint x: 539, startPoint y: 236, endPoint x: 557, endPoint y: 237, distance: 18.0
drag, startPoint x: 853, startPoint y: 224, endPoint x: 866, endPoint y: 223, distance: 13.0
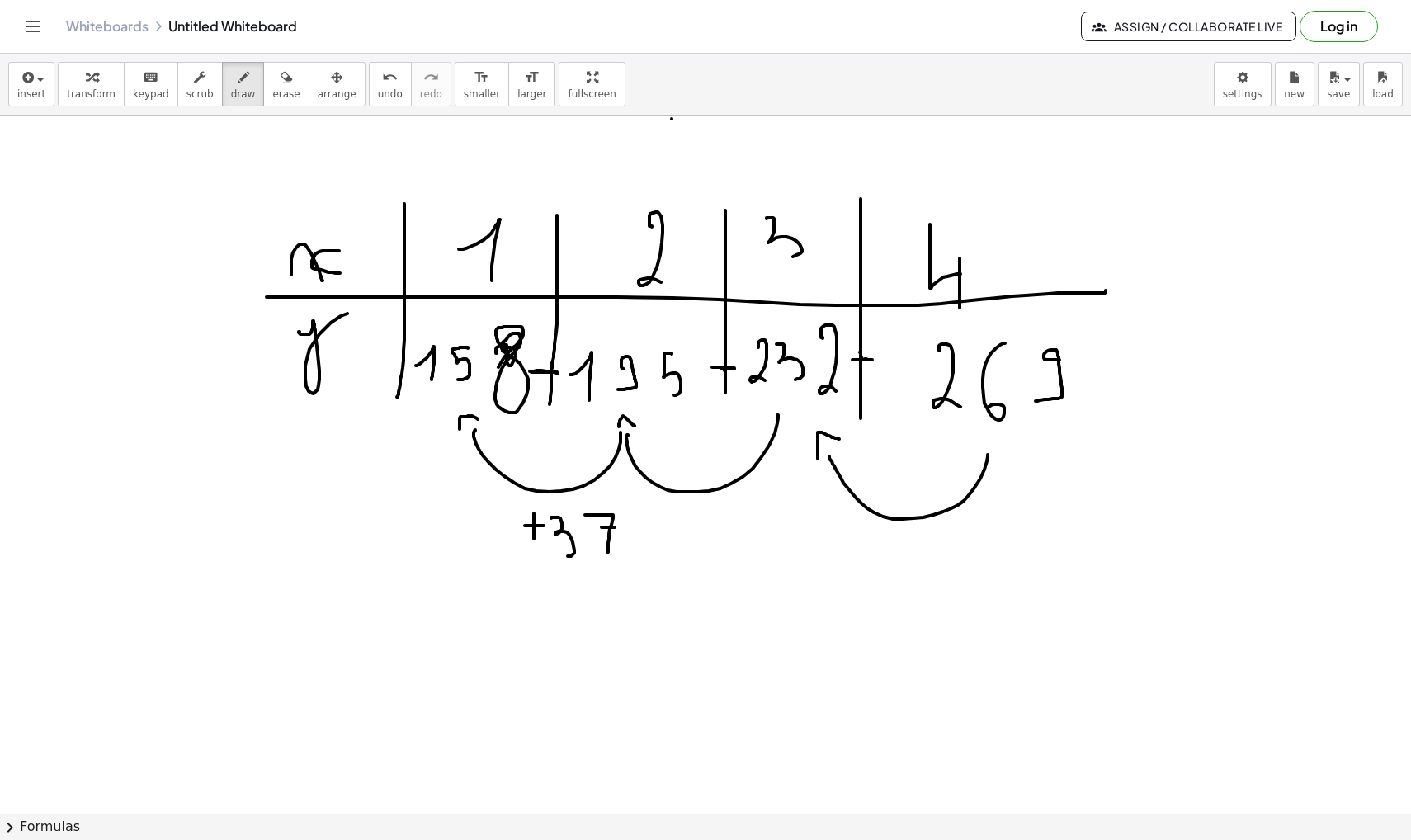
scroll to position [41471, 0]
drag, startPoint x: 110, startPoint y: 237, endPoint x: 167, endPoint y: 369, distance: 143.8
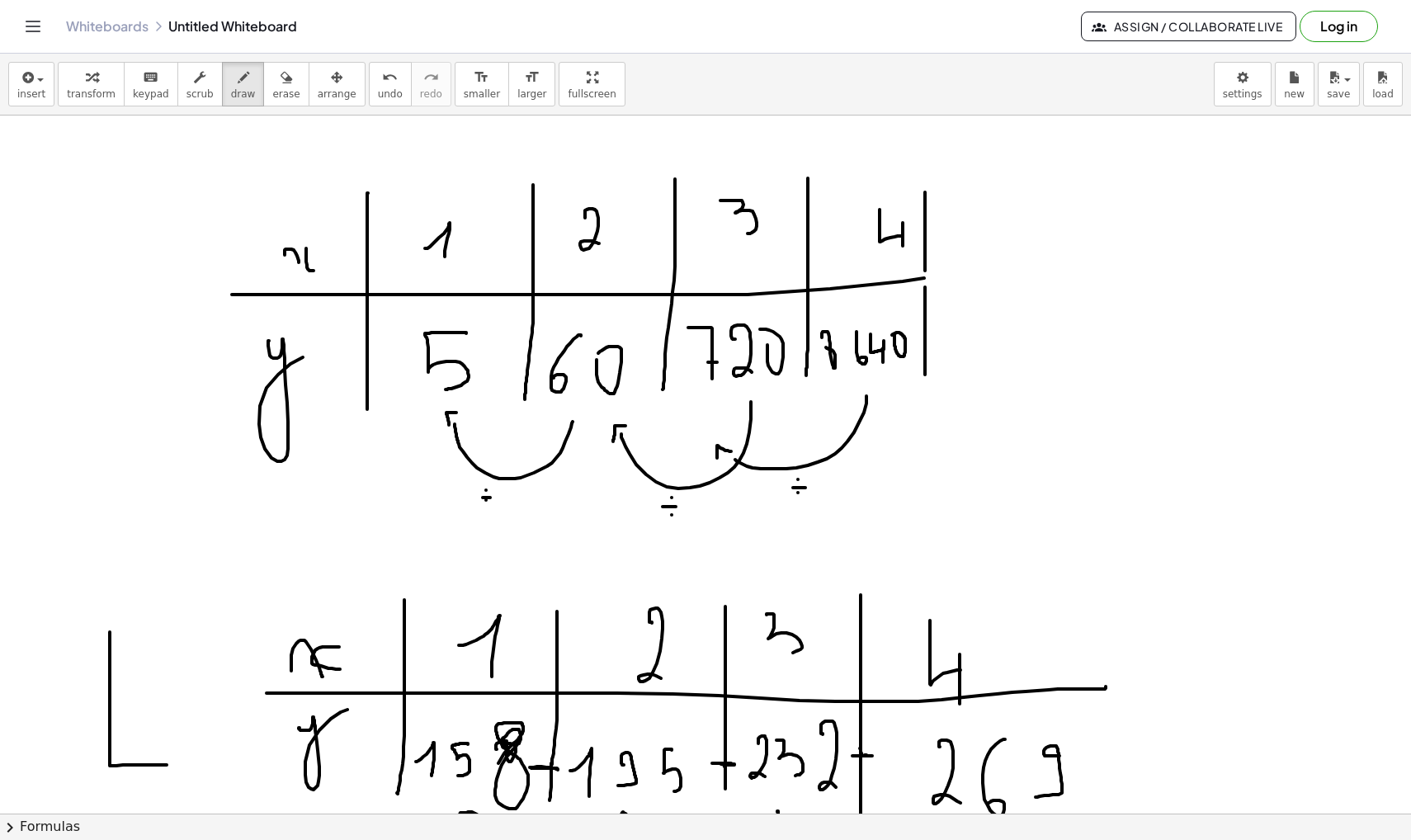
scroll to position [41089, 0]
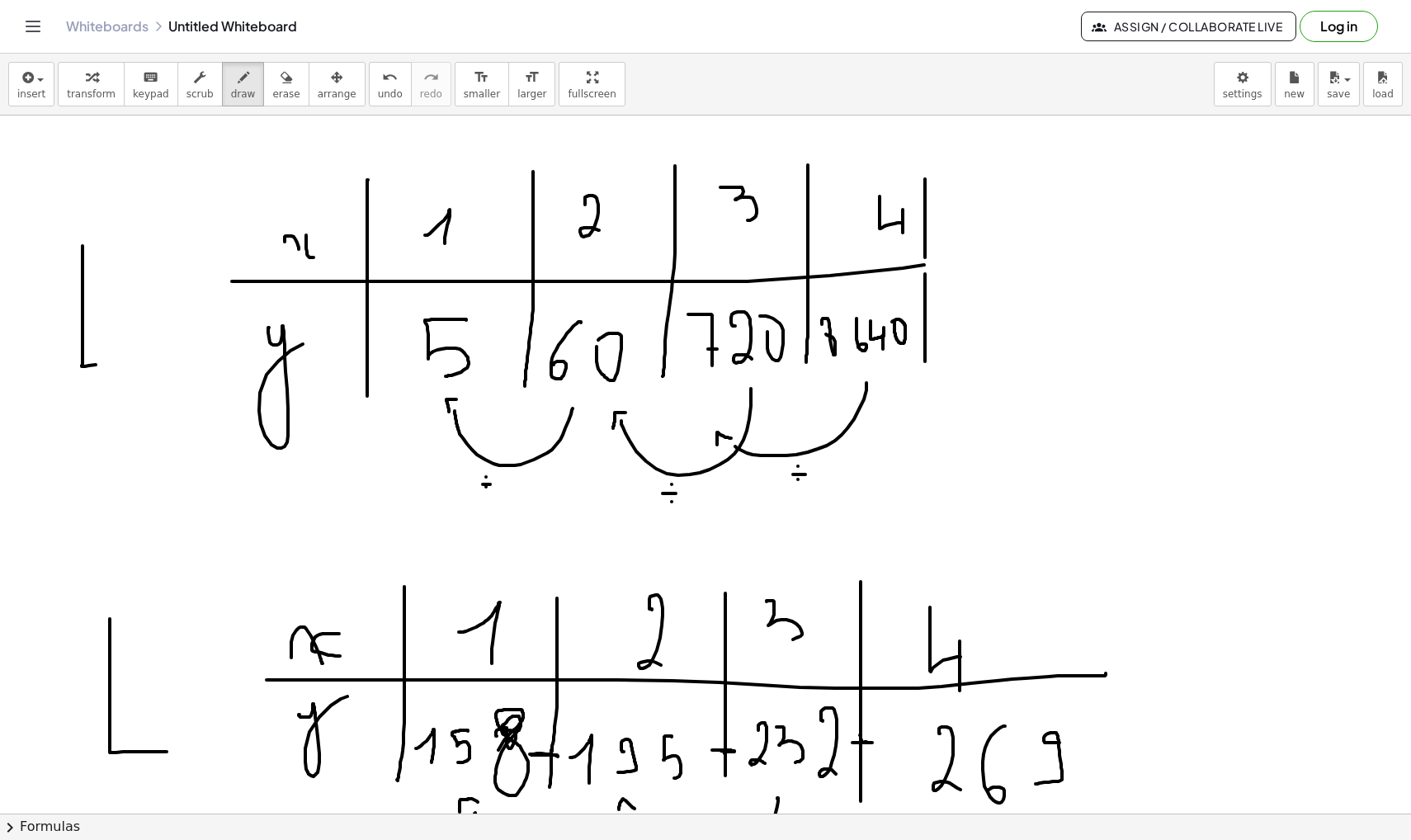
drag, startPoint x: 83, startPoint y: 246, endPoint x: 137, endPoint y: 366, distance: 131.6
drag, startPoint x: 83, startPoint y: 309, endPoint x: 123, endPoint y: 309, distance: 40.0
drag, startPoint x: 82, startPoint y: 244, endPoint x: 161, endPoint y: 244, distance: 79.0
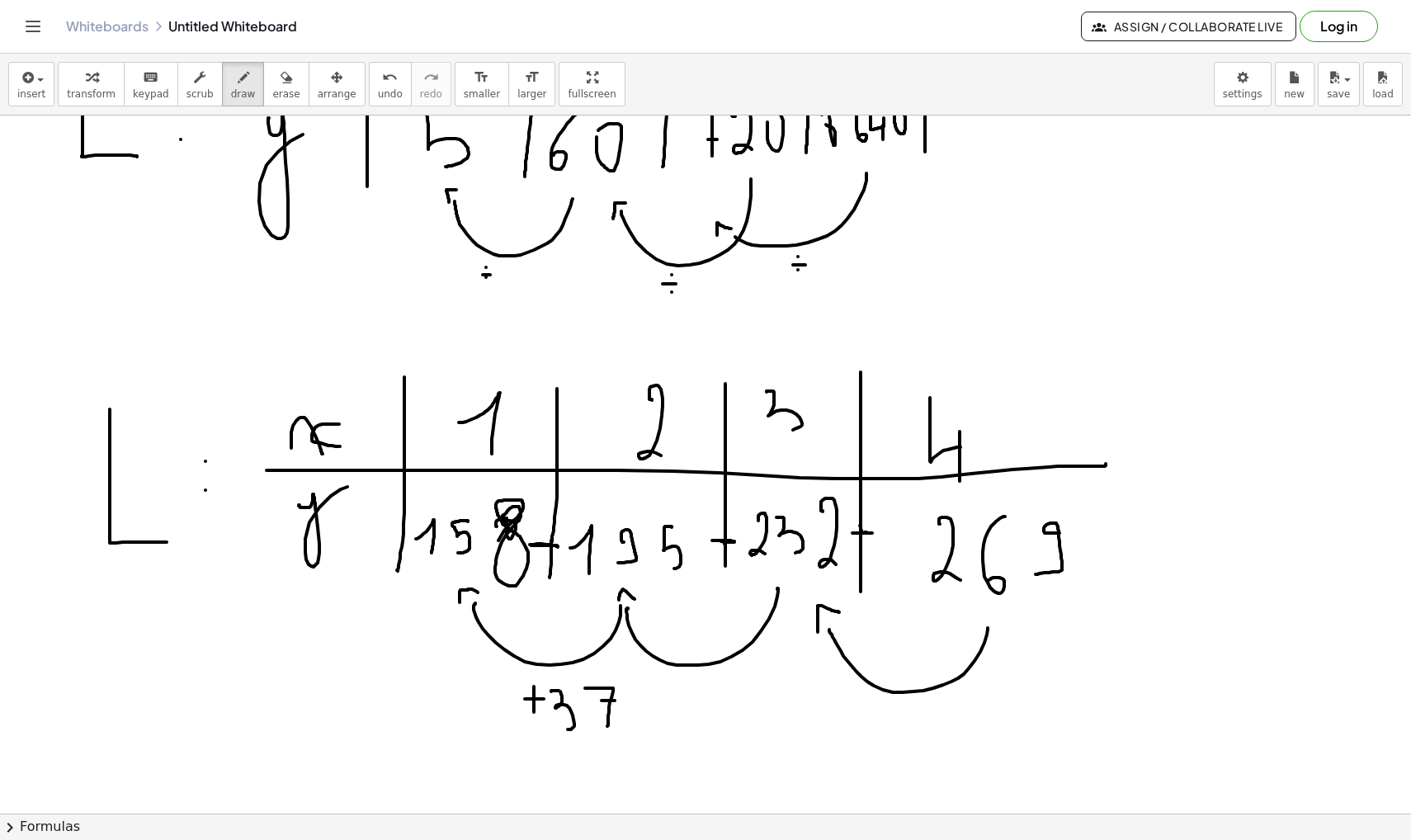
scroll to position [41303, 0]
